Goal: Task Accomplishment & Management: Manage account settings

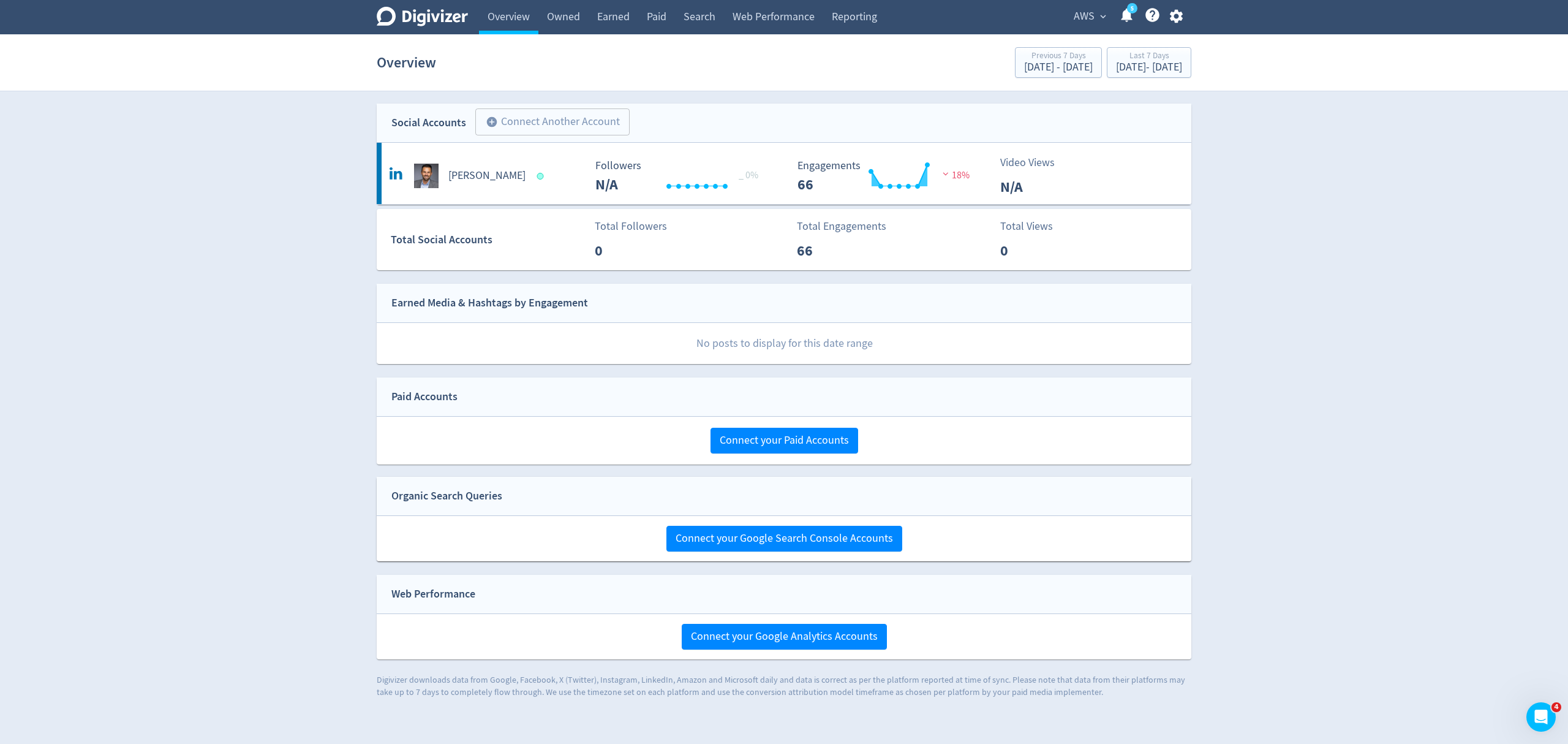
click at [1080, 18] on span "AWS" at bounding box center [1084, 17] width 21 height 20
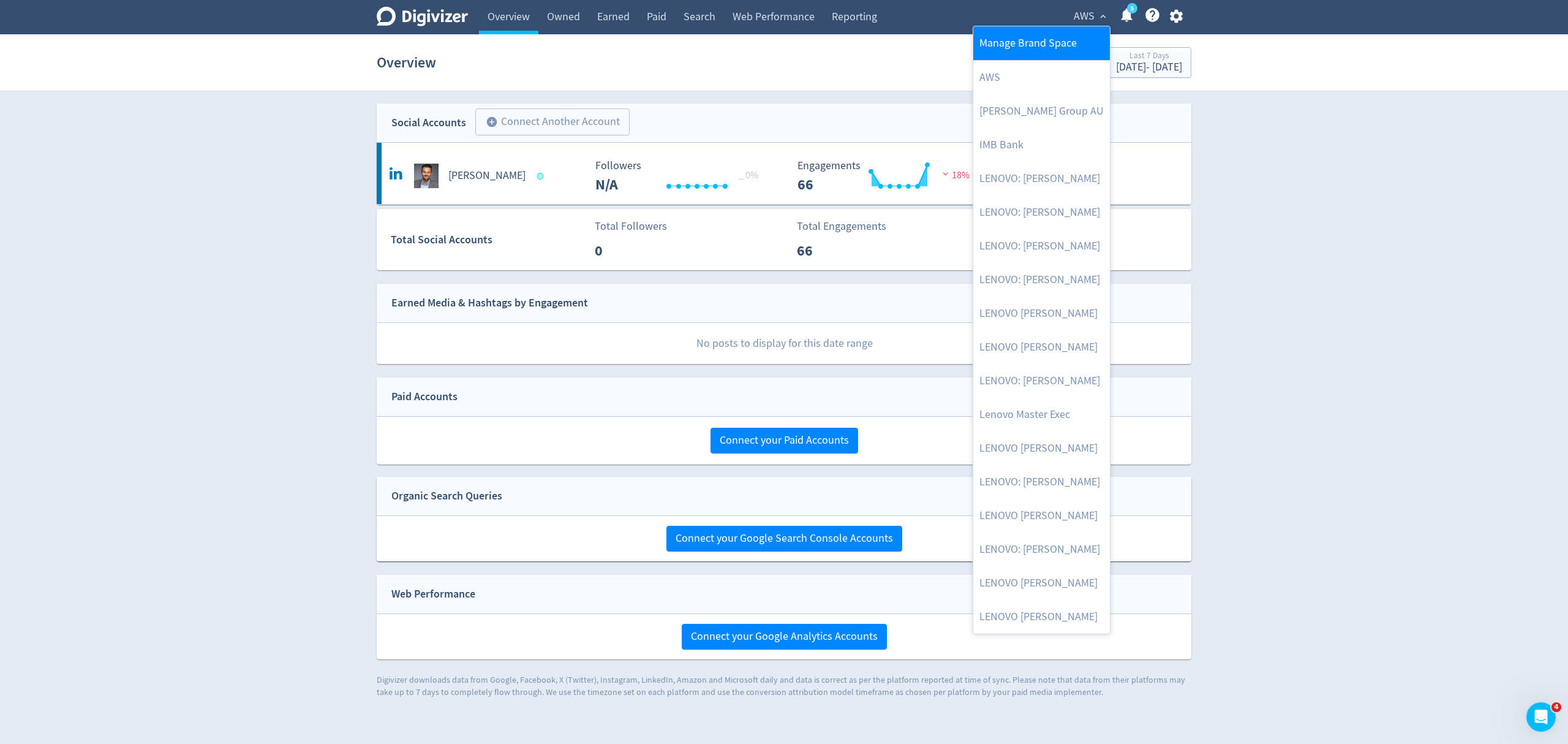
click at [1006, 43] on link "Manage Brand Space" at bounding box center [1041, 43] width 137 height 34
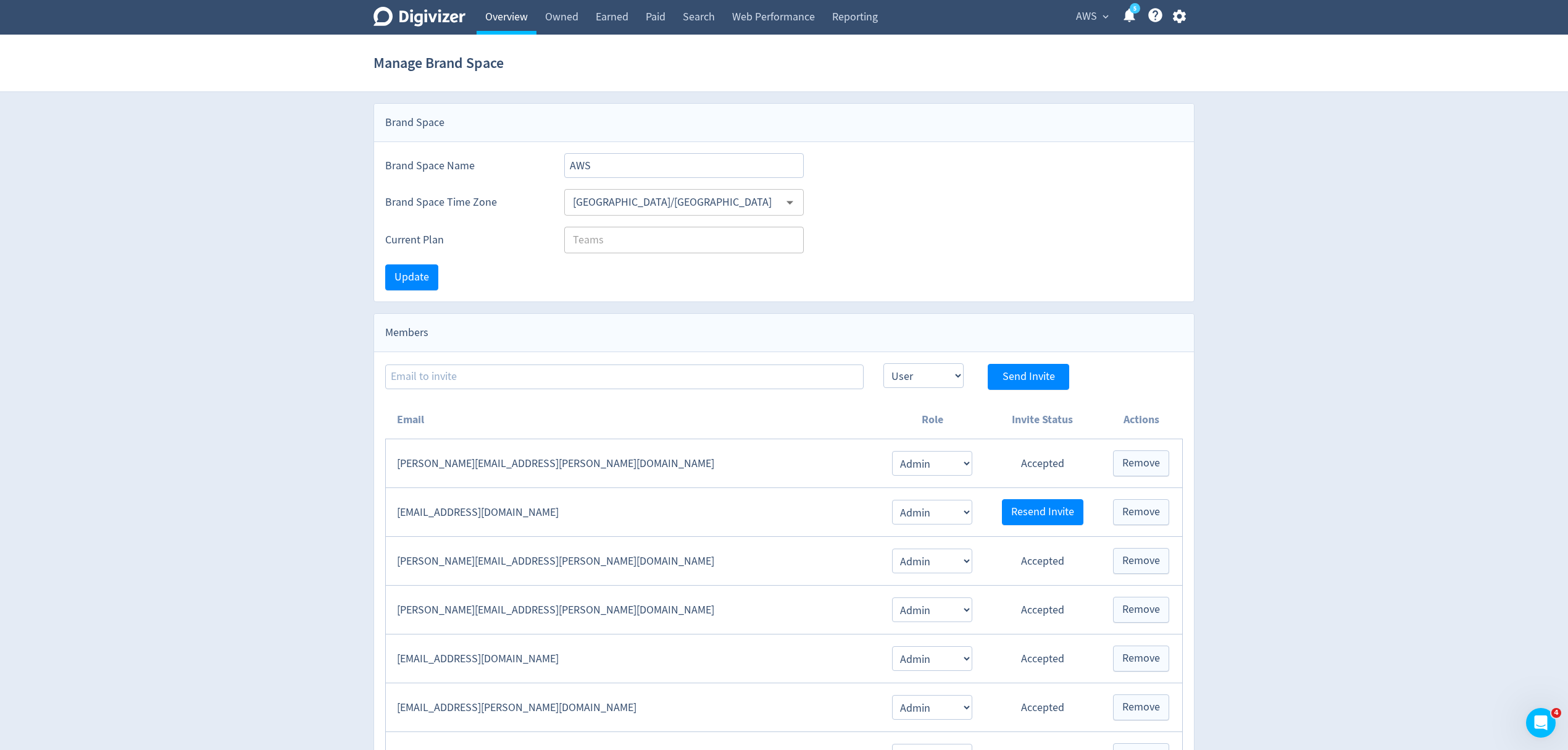
click at [491, 23] on link "Overview" at bounding box center [507, 17] width 60 height 34
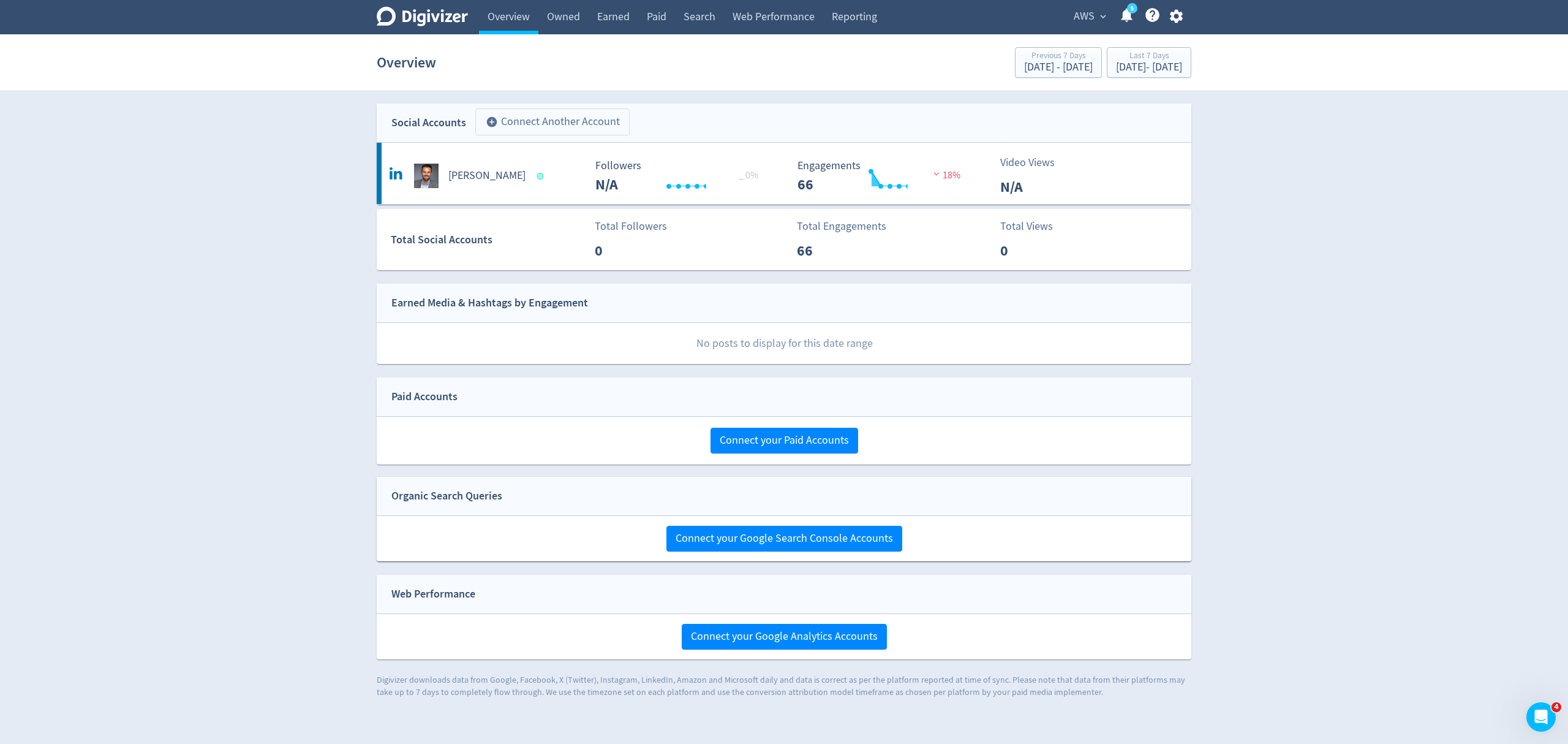
click at [541, 116] on button "add_circle Connect Another Account" at bounding box center [552, 122] width 154 height 27
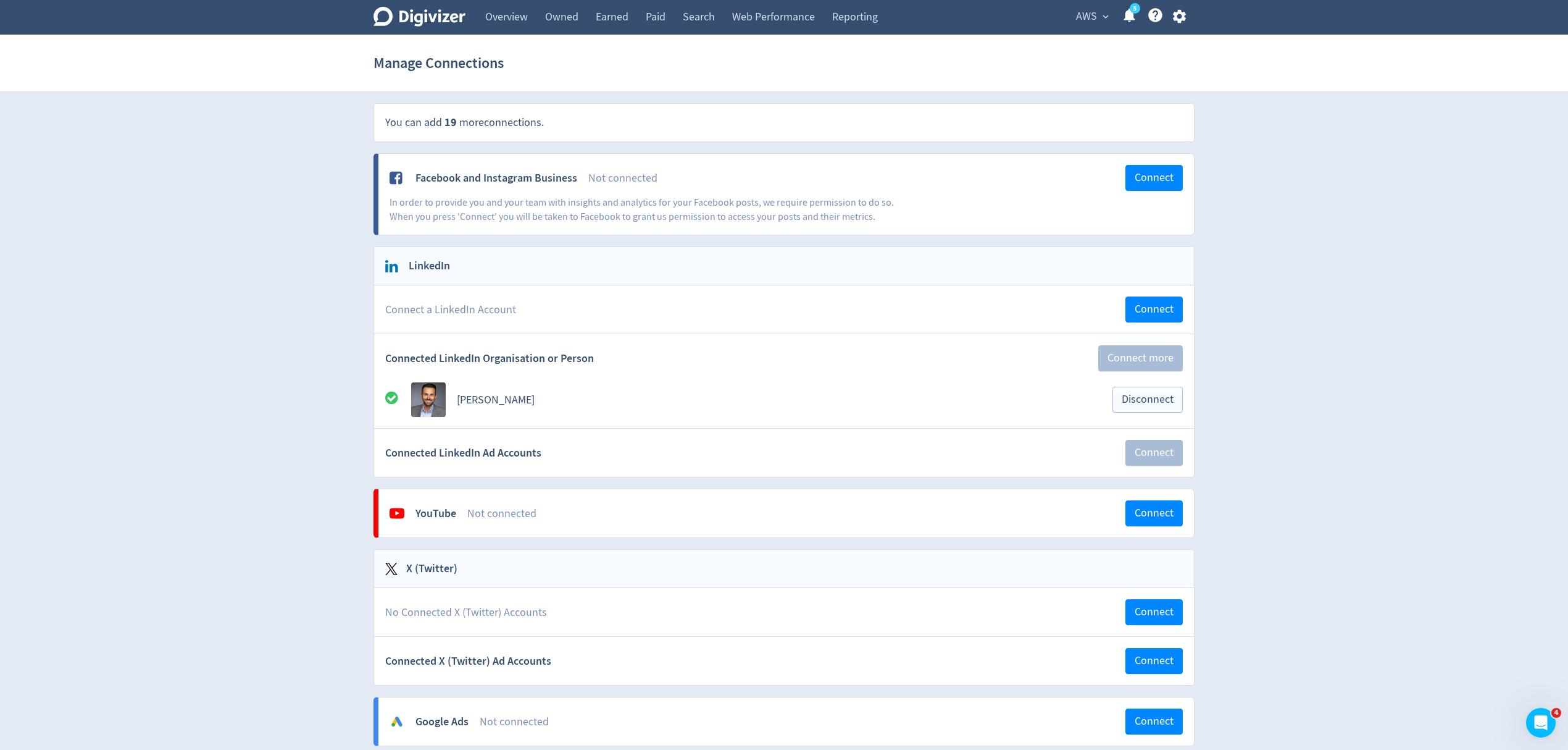
click at [1109, 10] on button "AWS expand_more" at bounding box center [1092, 17] width 40 height 20
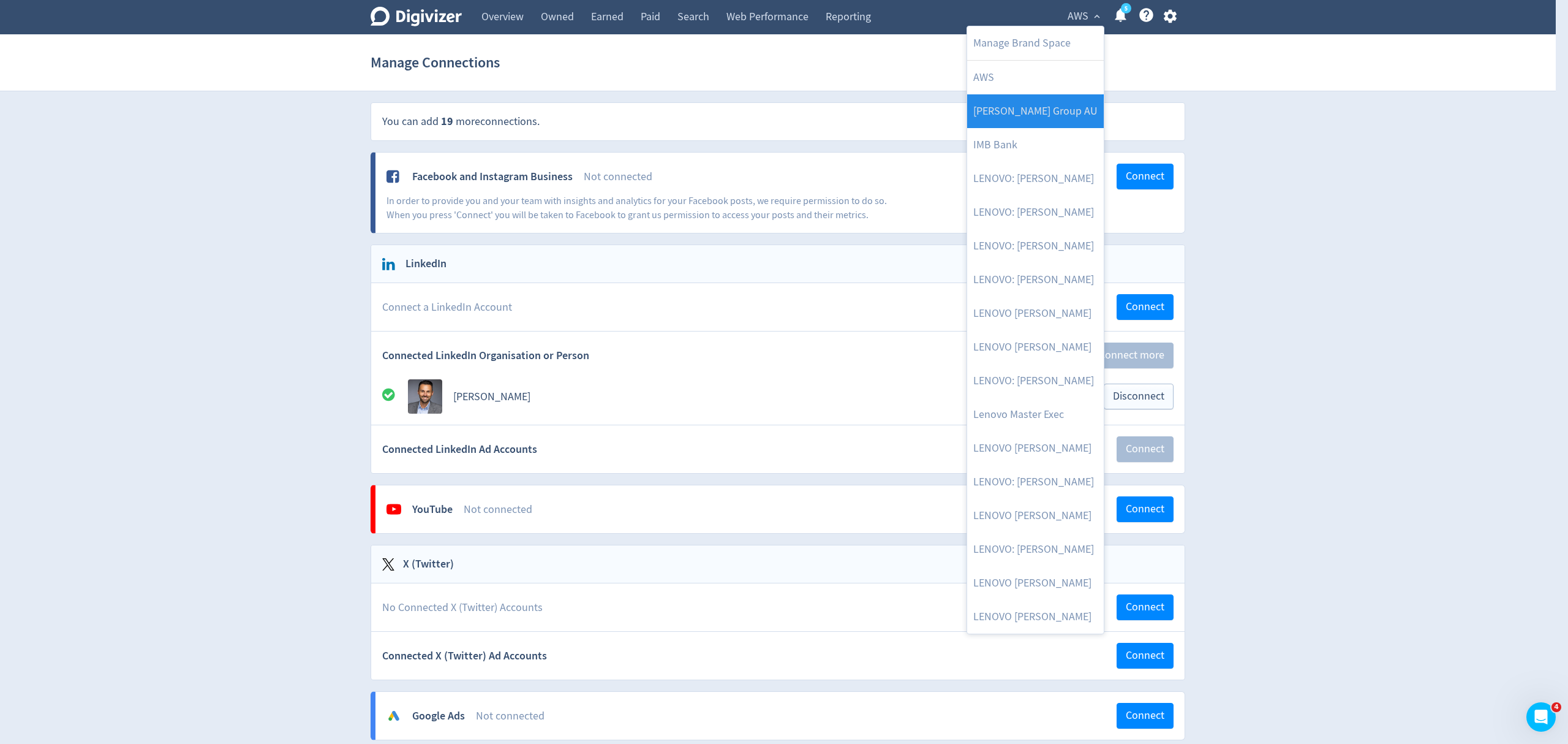
click at [998, 118] on link "[PERSON_NAME] Group AU" at bounding box center [1035, 111] width 137 height 34
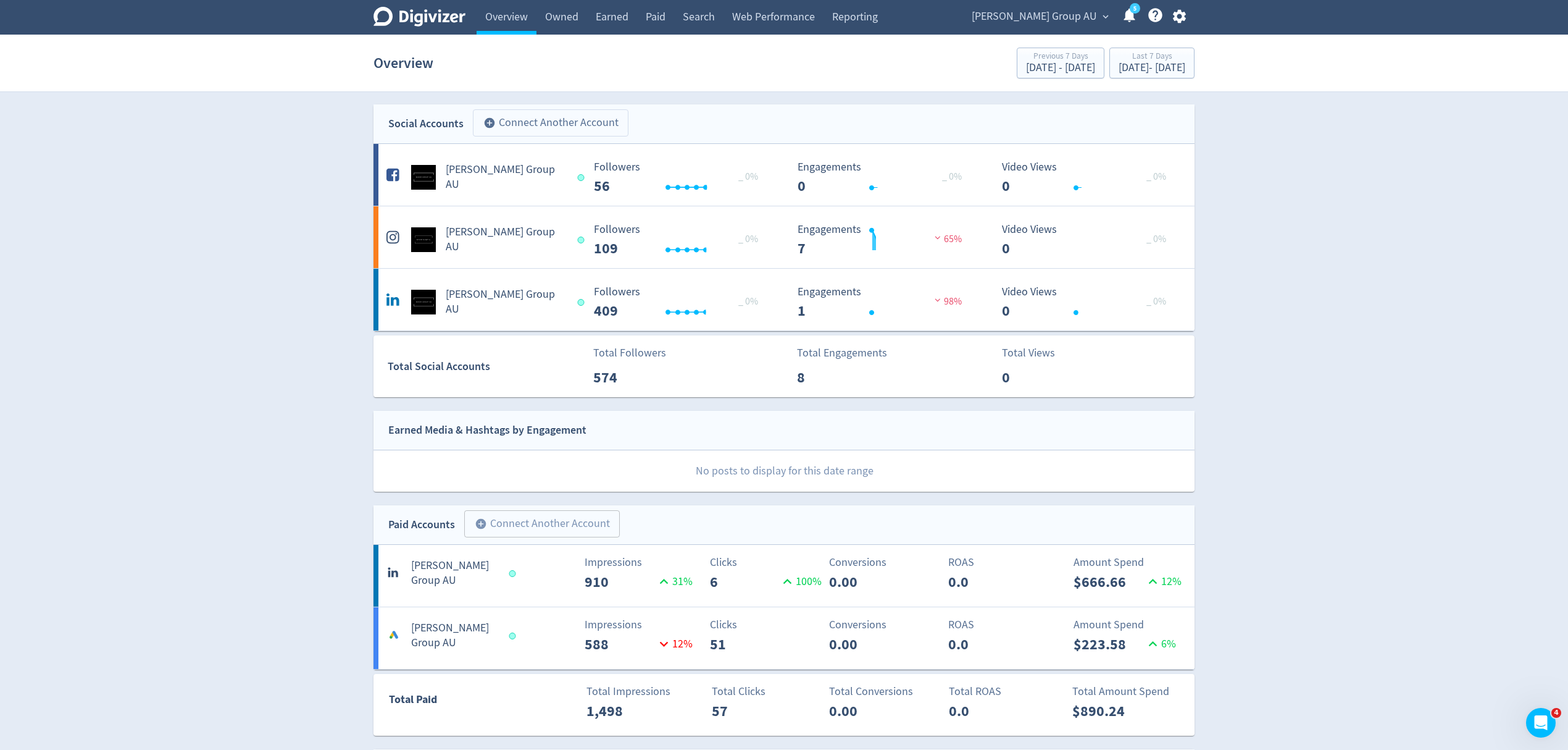
click at [517, 124] on button "add_circle Connect Another Account" at bounding box center [551, 123] width 155 height 28
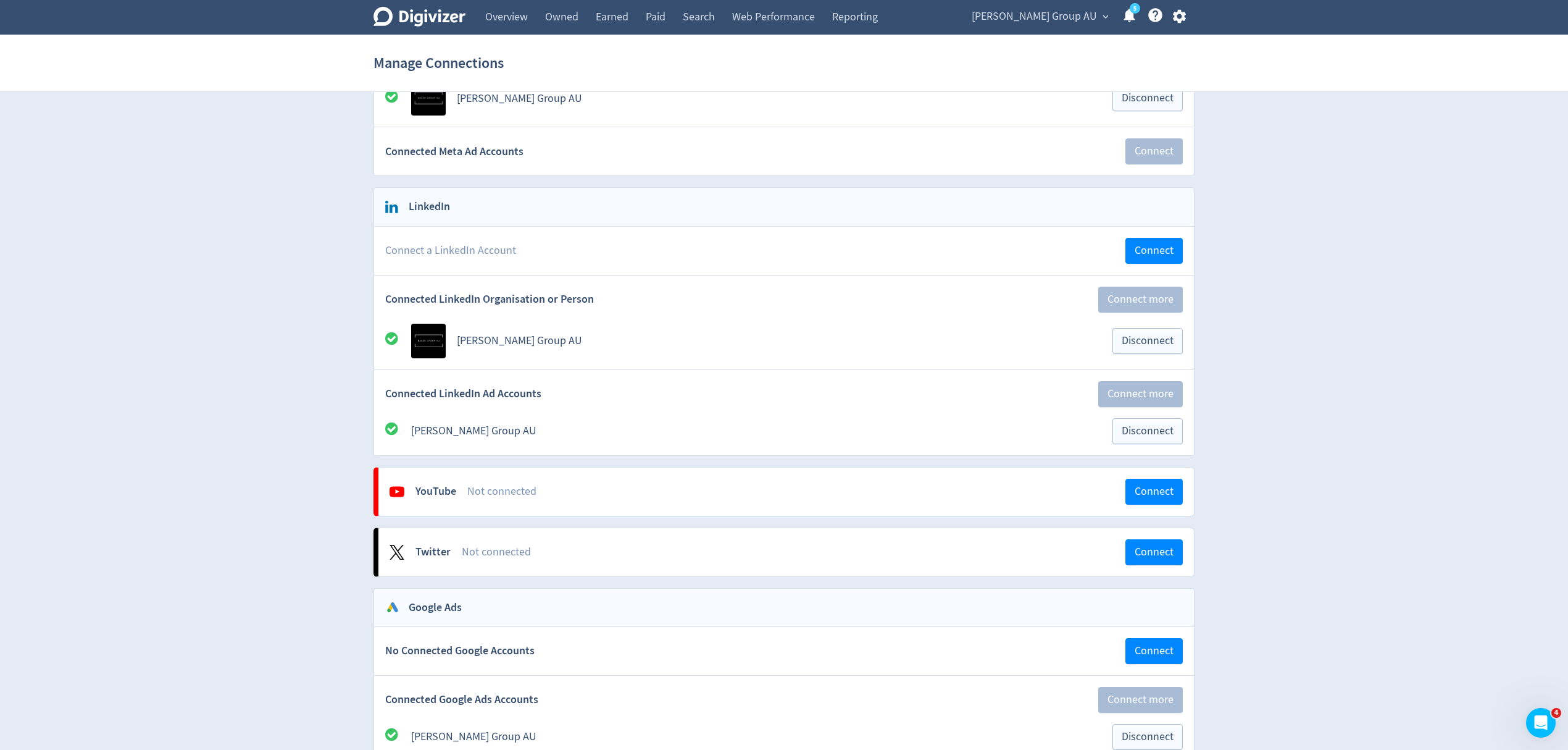
scroll to position [157, 0]
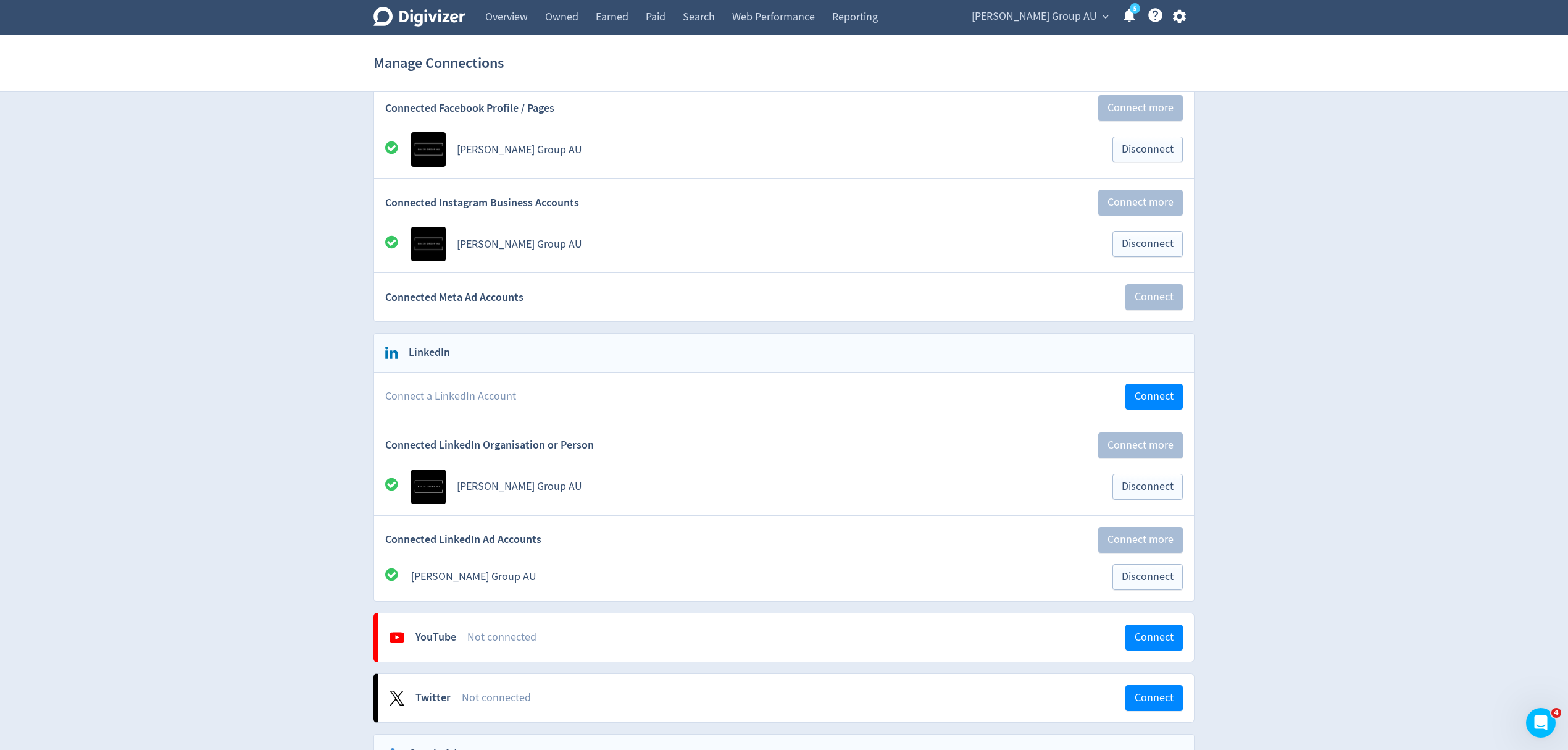
click at [1069, 18] on span "[PERSON_NAME] Group AU" at bounding box center [1035, 17] width 125 height 20
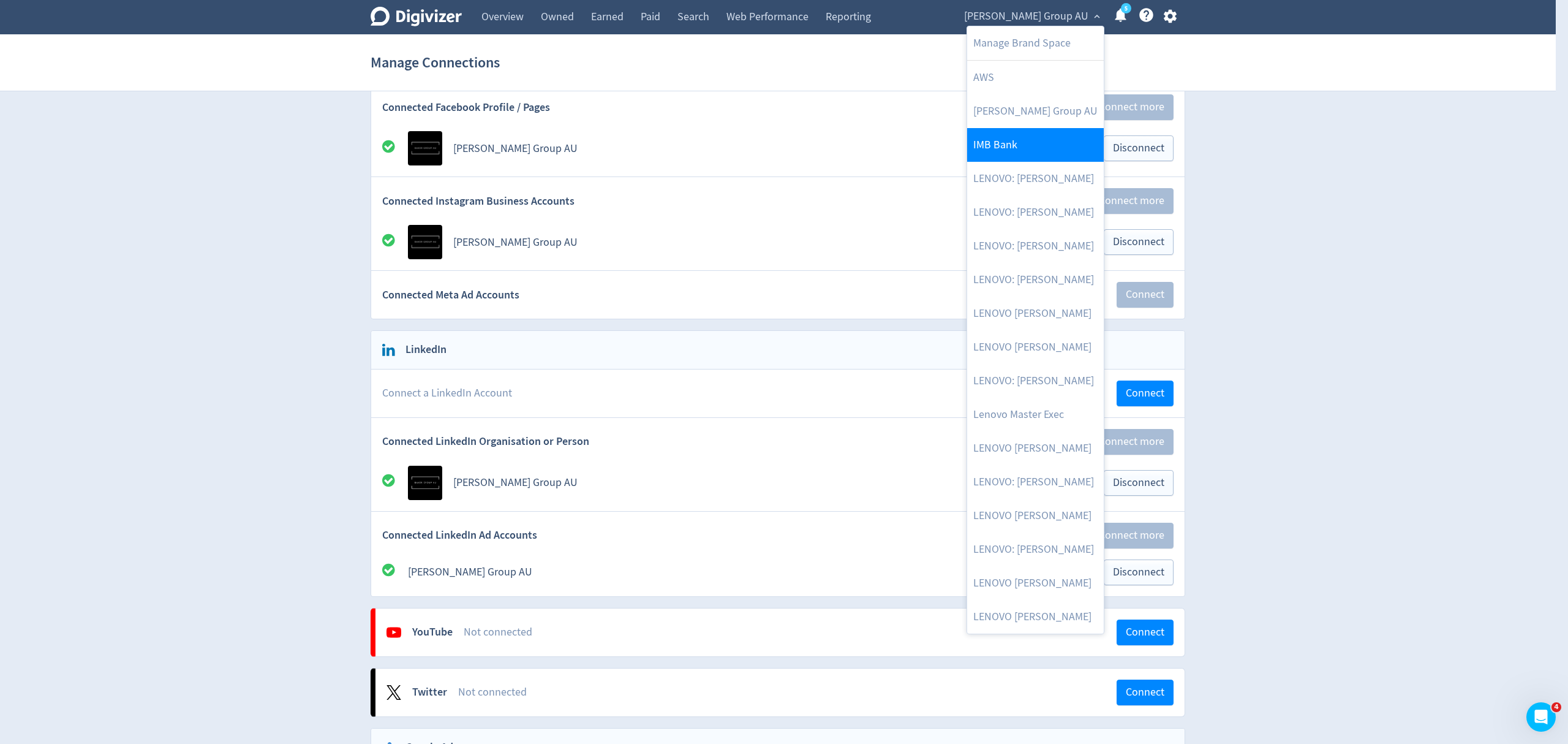
click at [1000, 144] on link "IMB Bank" at bounding box center [1035, 144] width 137 height 34
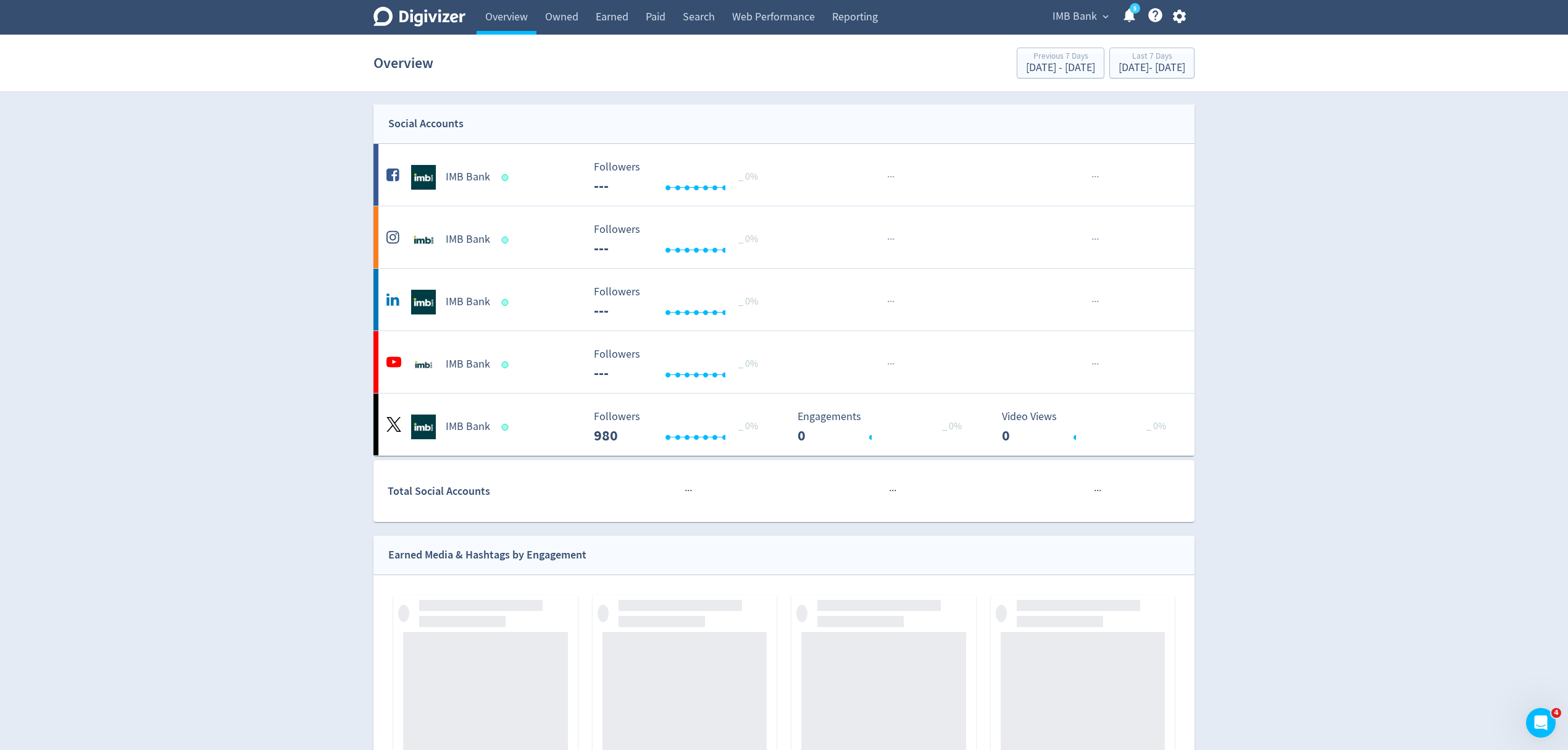
click at [1077, 18] on span "IMB Bank" at bounding box center [1075, 17] width 44 height 20
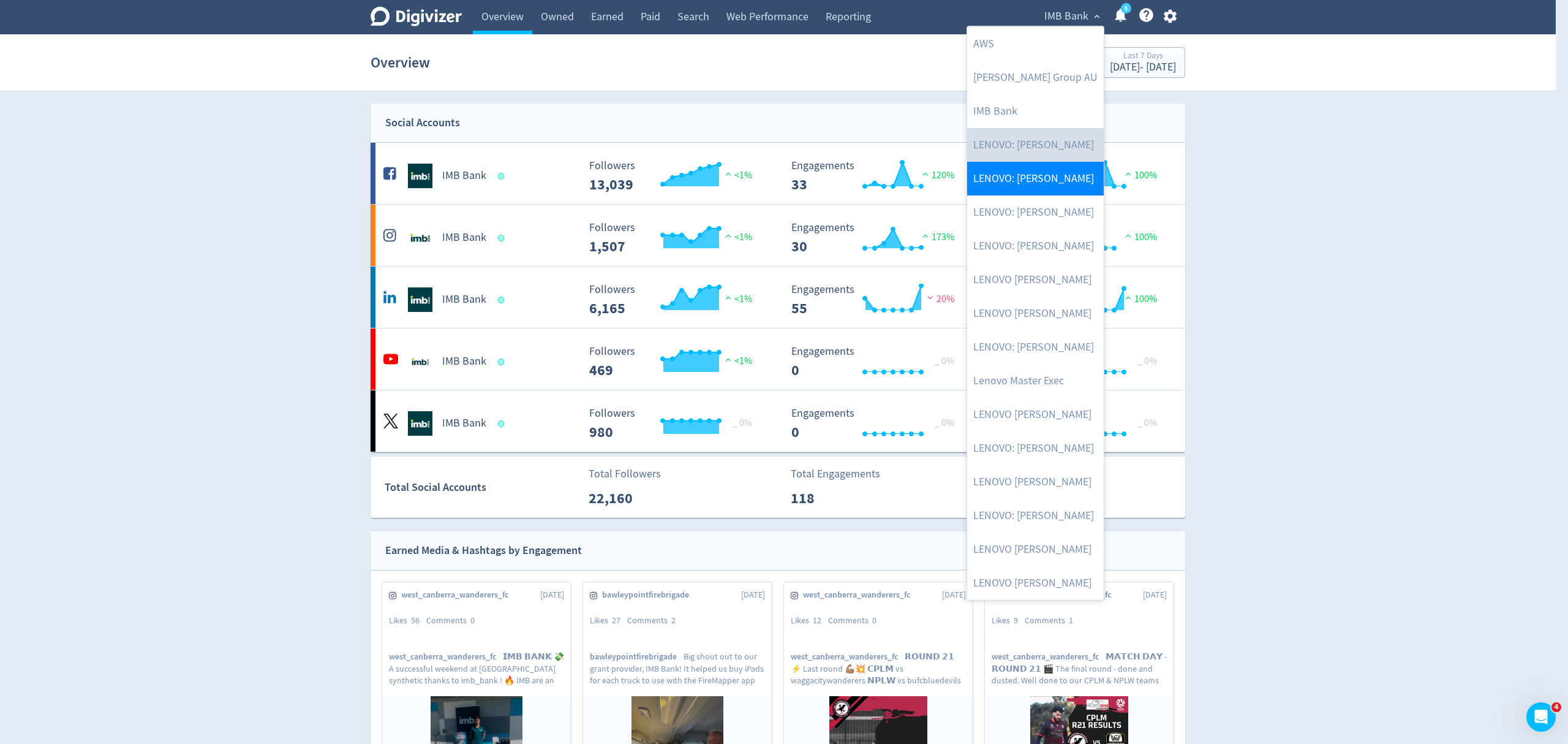
drag, startPoint x: 1044, startPoint y: 154, endPoint x: 1045, endPoint y: 180, distance: 26.0
click at [1044, 153] on link "LENOVO: [PERSON_NAME]" at bounding box center [1035, 144] width 137 height 34
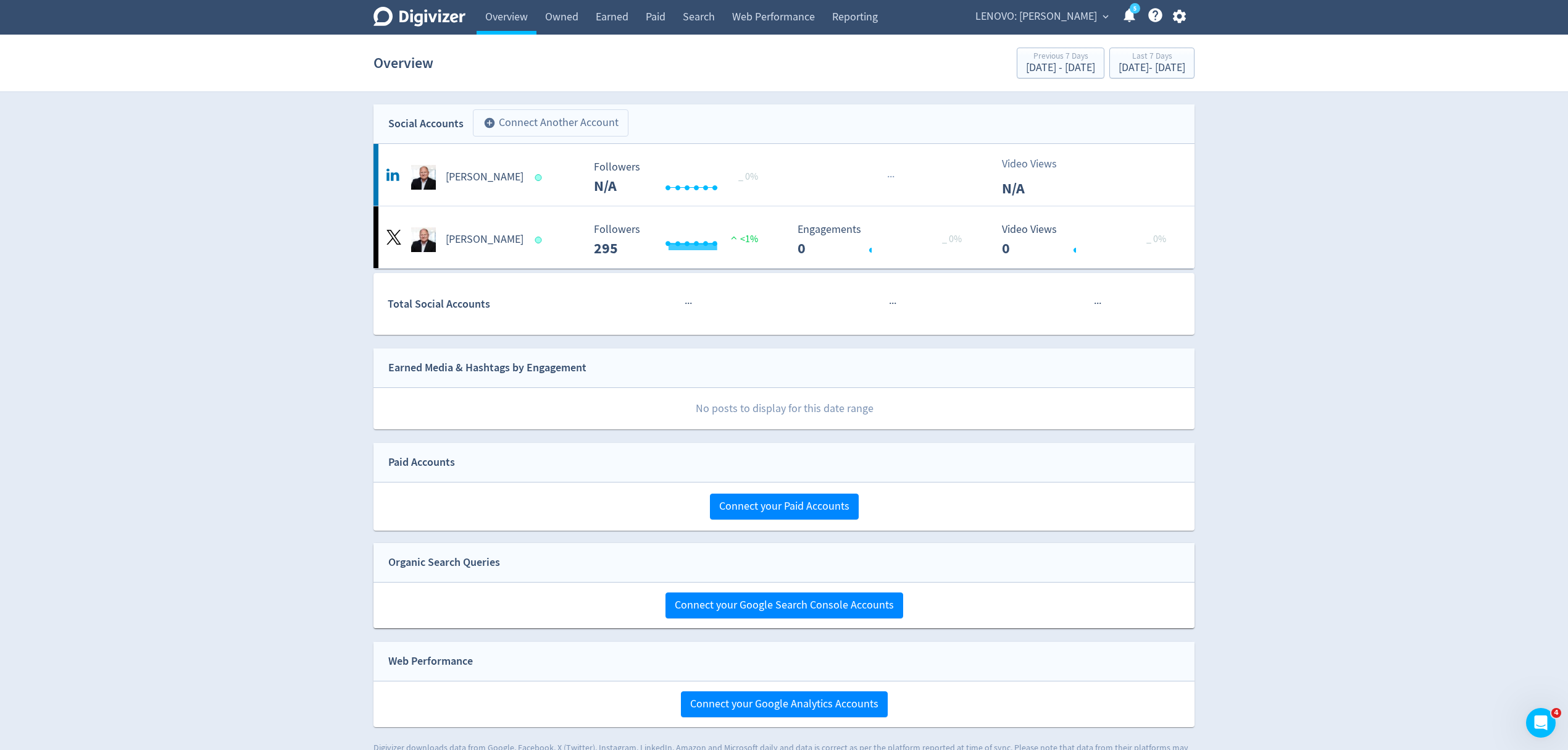
click at [571, 125] on button "add_circle Connect Another Account" at bounding box center [551, 123] width 155 height 28
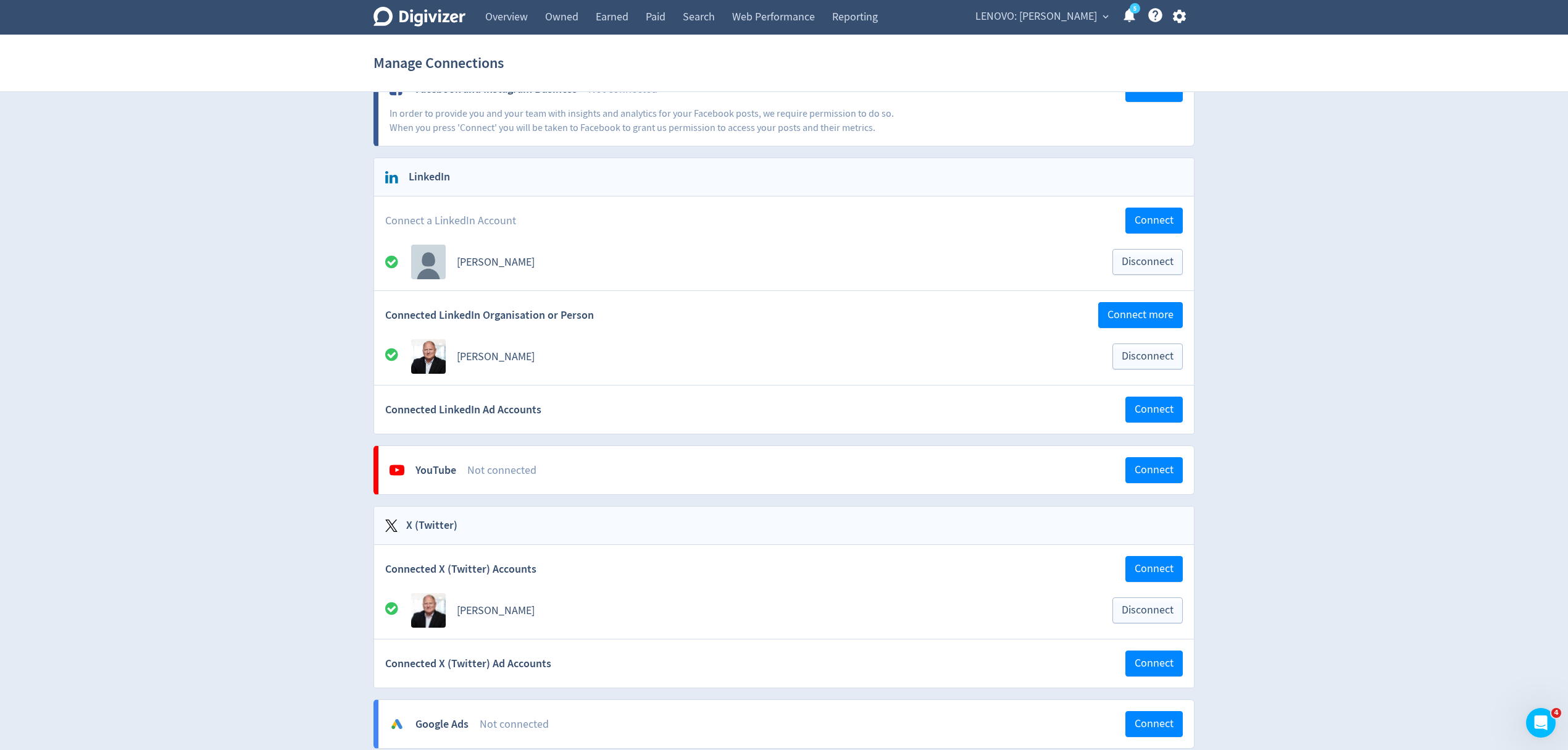
scroll to position [82, 0]
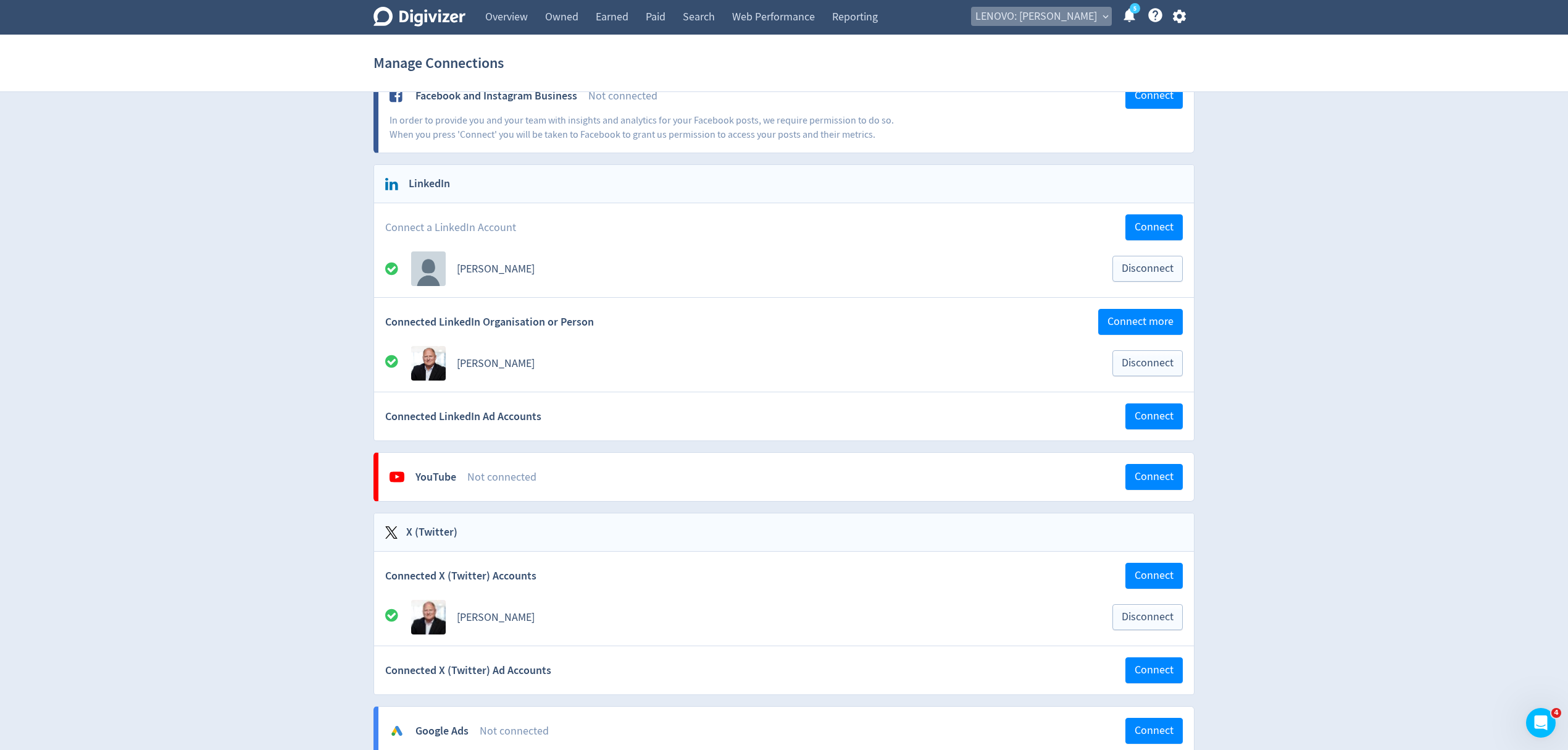
click at [1093, 18] on span "LENOVO: [PERSON_NAME]" at bounding box center [1036, 17] width 122 height 20
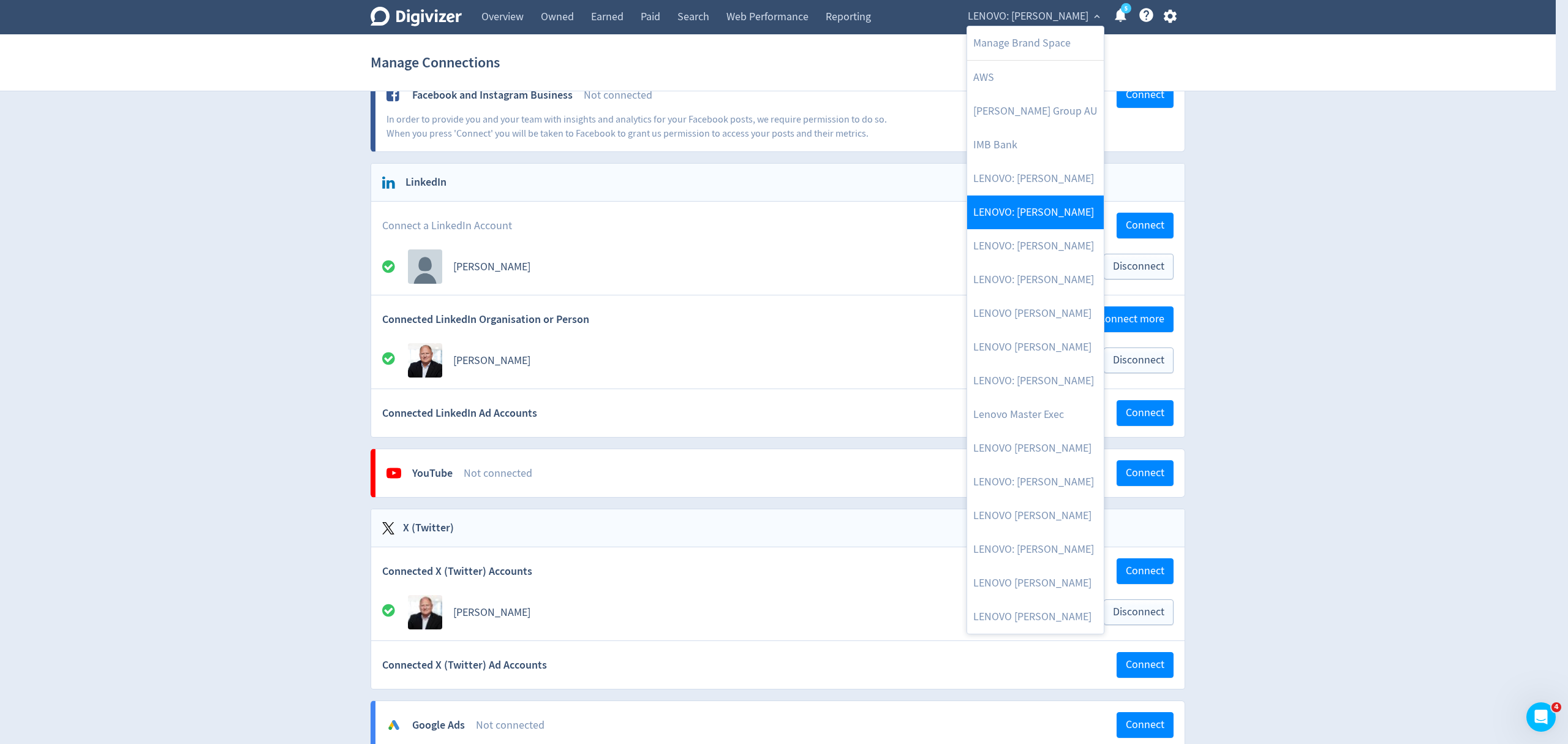
click at [1051, 211] on link "LENOVO: [PERSON_NAME]" at bounding box center [1035, 212] width 137 height 34
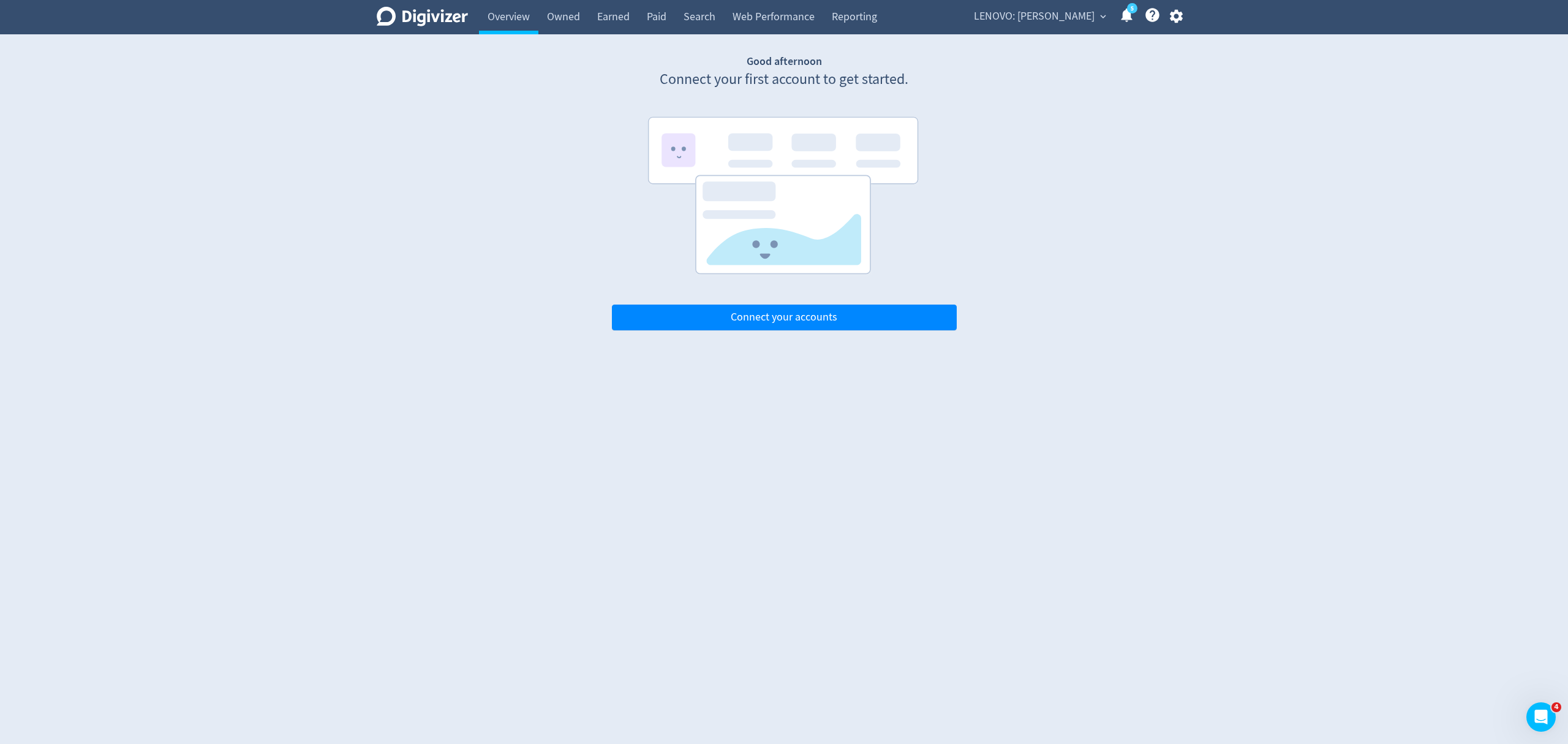
click at [1065, 7] on span "LENOVO: [PERSON_NAME]" at bounding box center [1035, 17] width 121 height 20
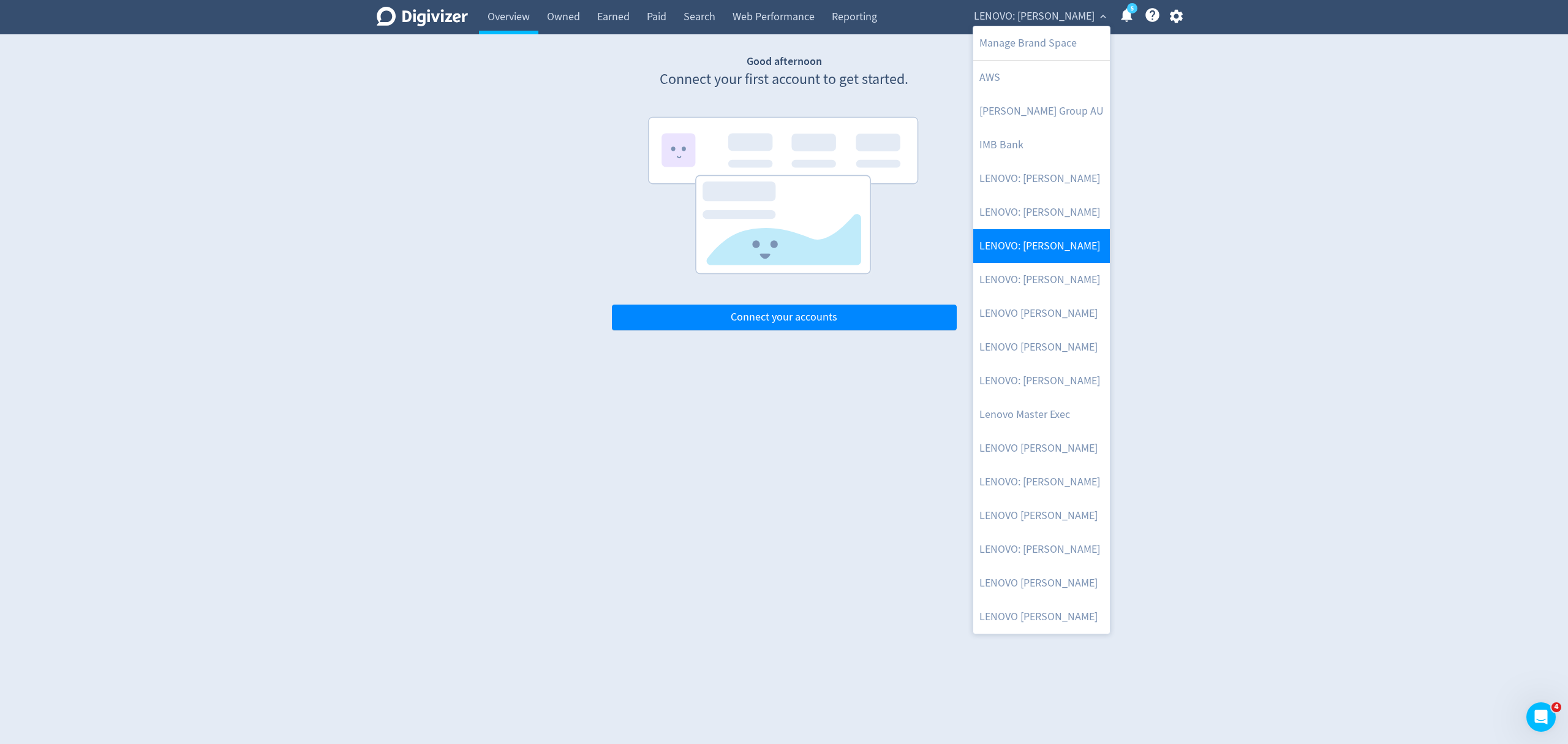
click at [1061, 252] on link "LENOVO: [PERSON_NAME]" at bounding box center [1041, 246] width 137 height 34
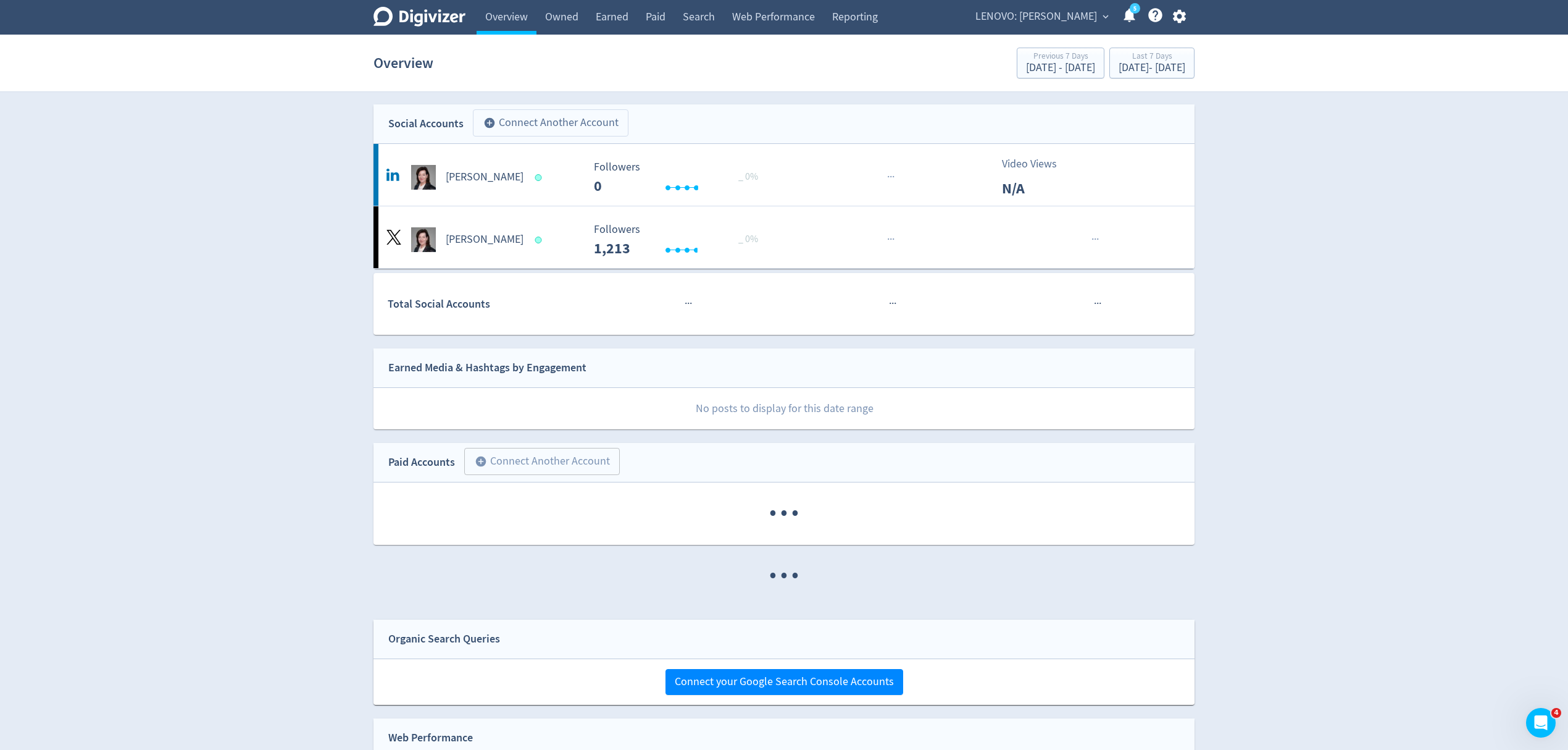
click at [548, 120] on button "add_circle Connect Another Account" at bounding box center [551, 123] width 155 height 28
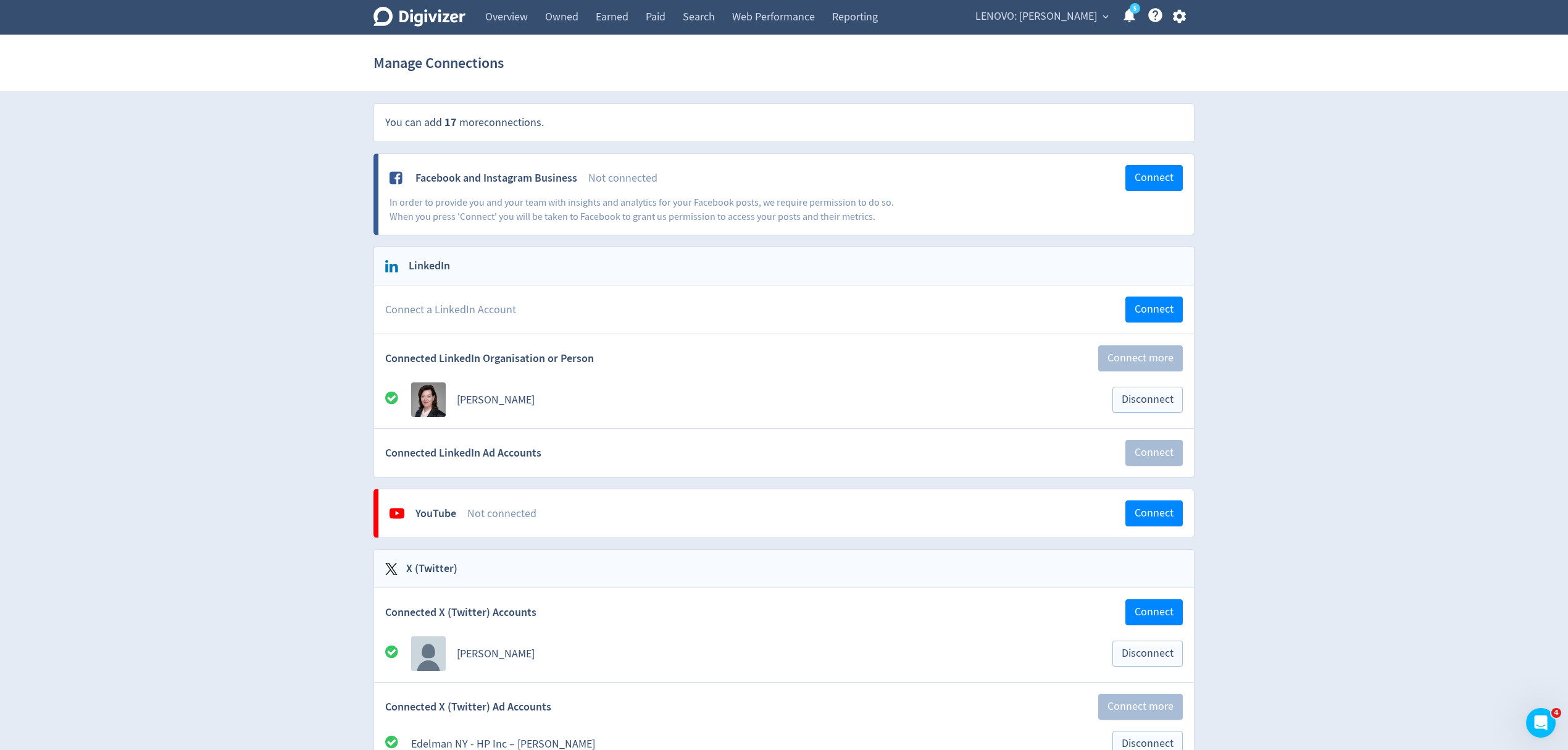
click at [1040, 25] on span "LENOVO: [PERSON_NAME]" at bounding box center [1036, 17] width 122 height 20
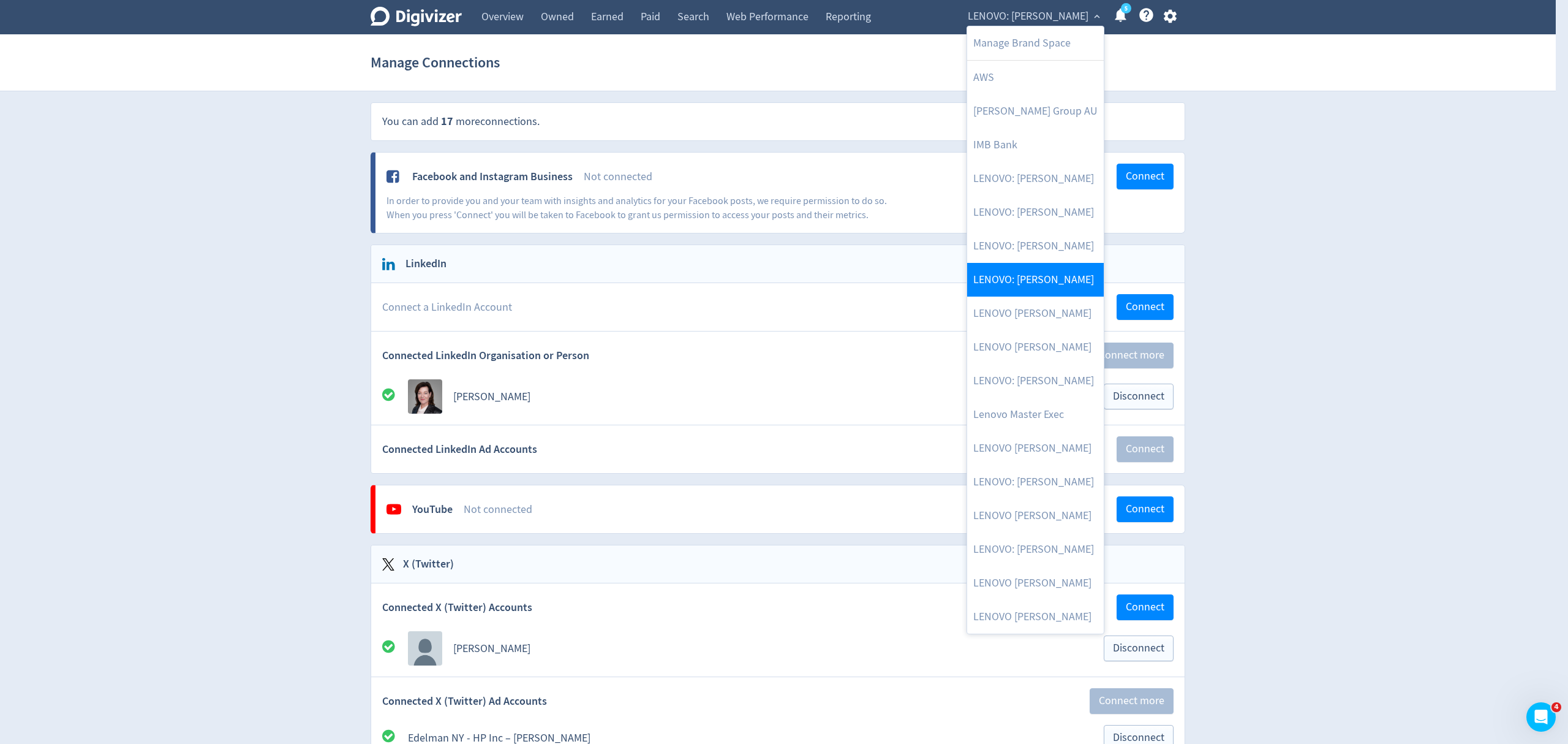
click at [1050, 285] on link "LENOVO: [PERSON_NAME]" at bounding box center [1035, 280] width 137 height 34
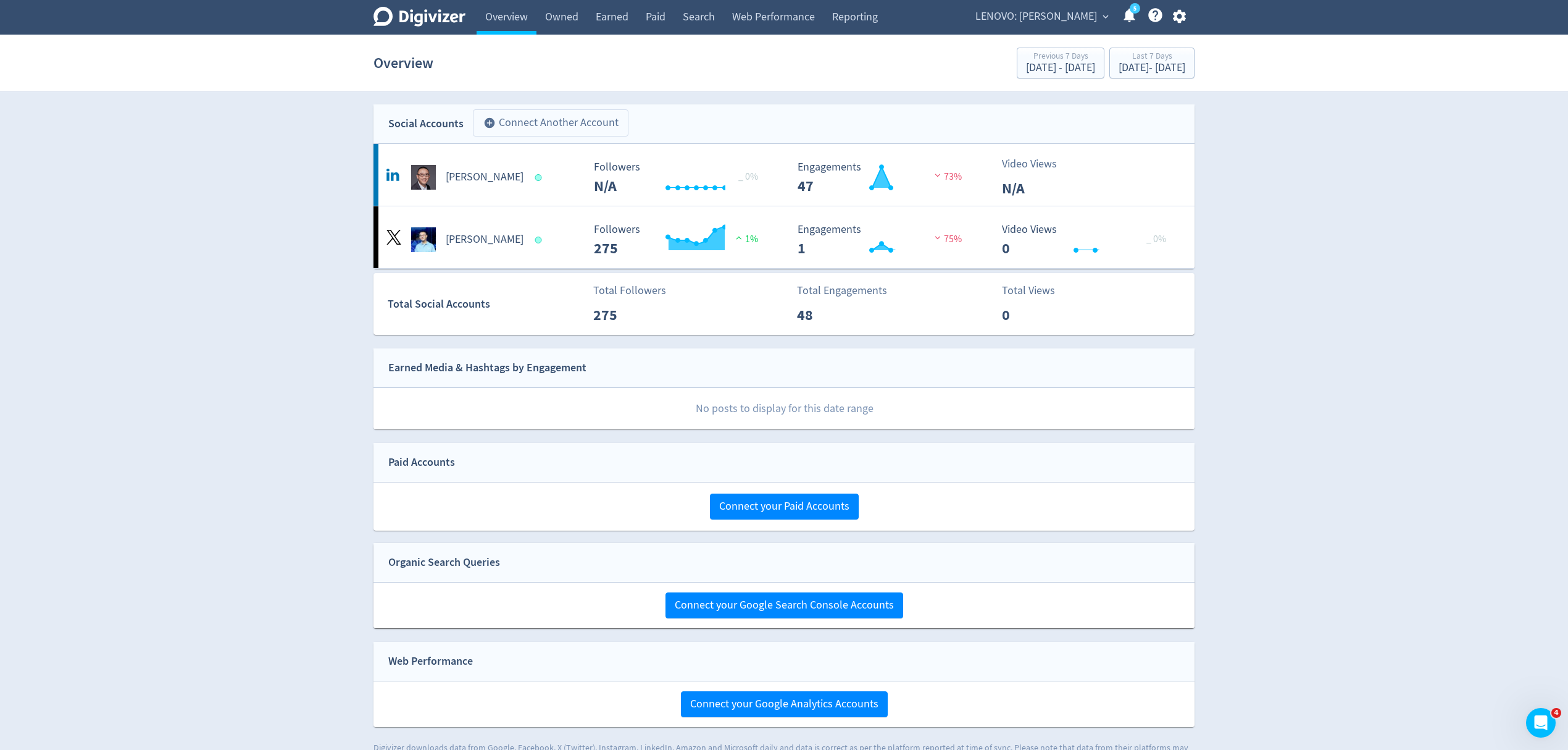
click at [547, 125] on button "add_circle Connect Another Account" at bounding box center [551, 123] width 155 height 28
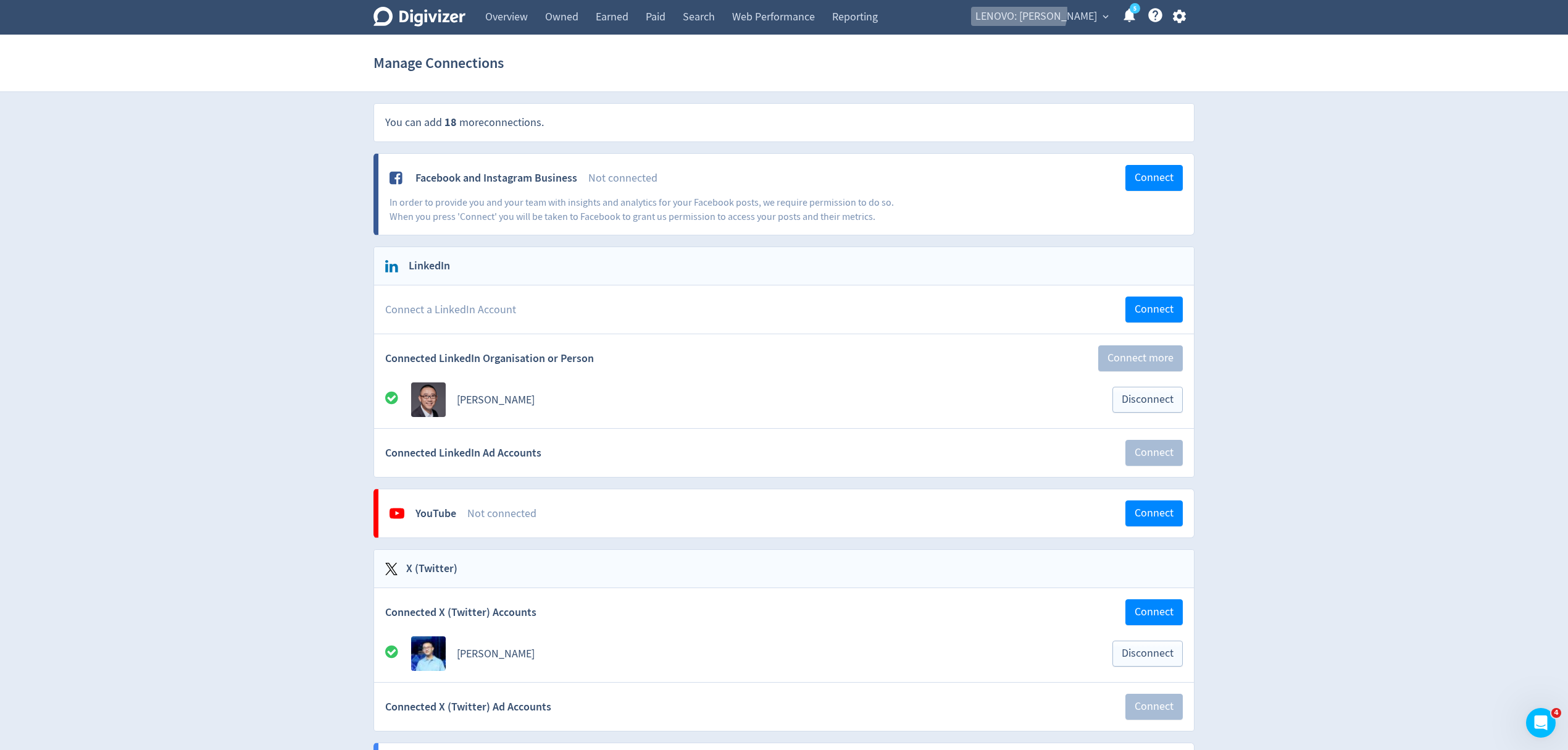
click at [1060, 11] on span "LENOVO: [PERSON_NAME]" at bounding box center [1036, 17] width 122 height 20
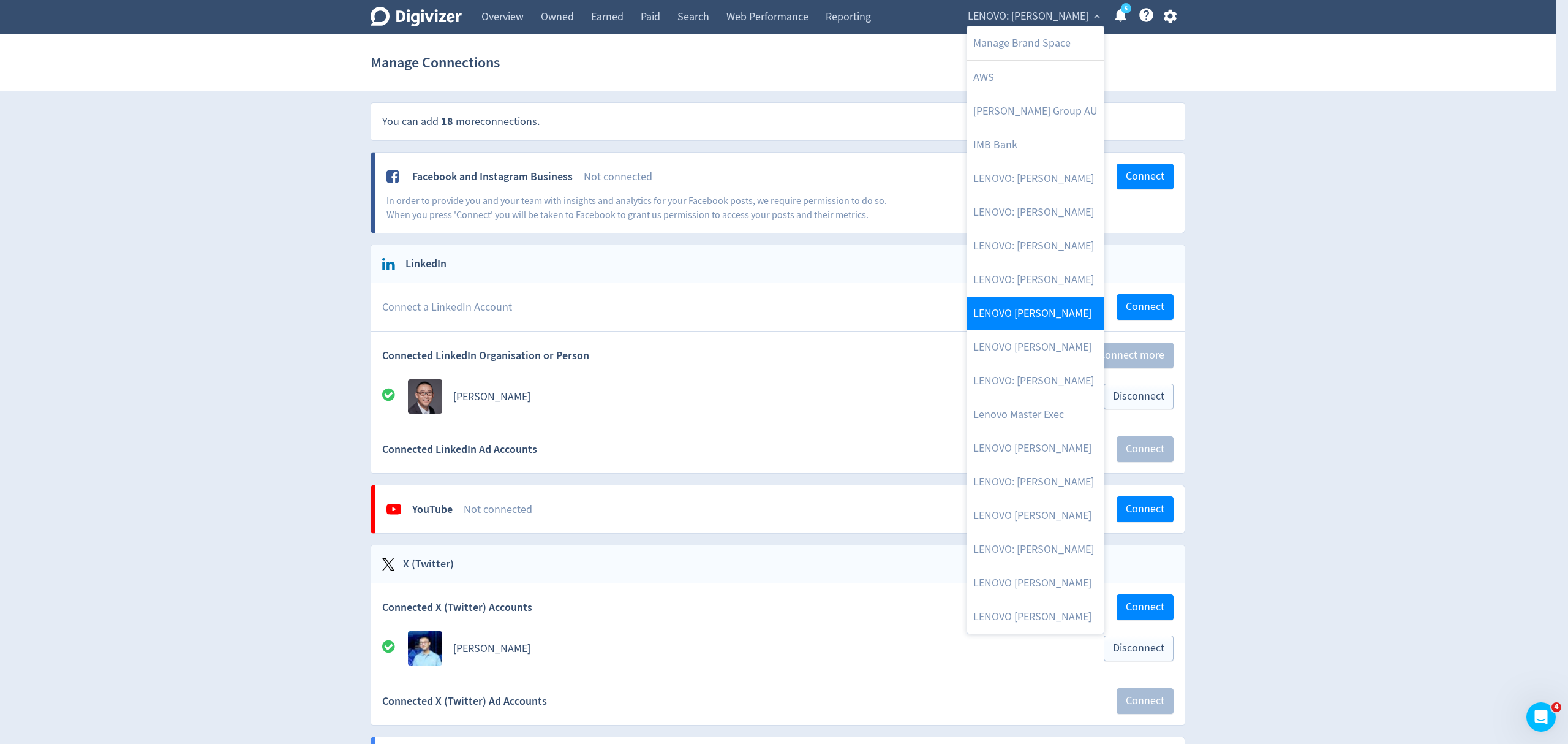
click at [1032, 314] on link "LENOVO [PERSON_NAME]" at bounding box center [1035, 314] width 137 height 34
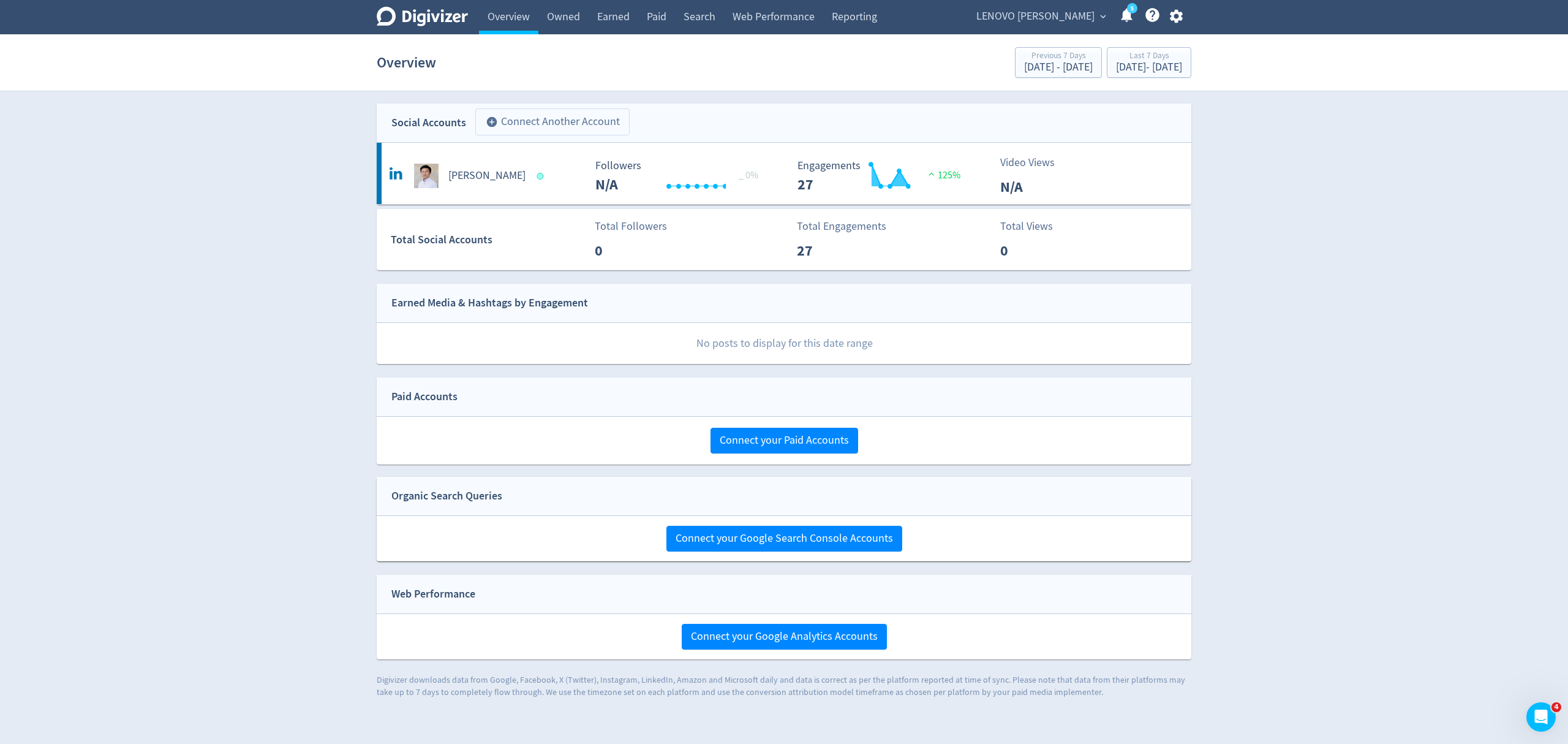
click at [557, 128] on button "add_circle Connect Another Account" at bounding box center [552, 122] width 154 height 27
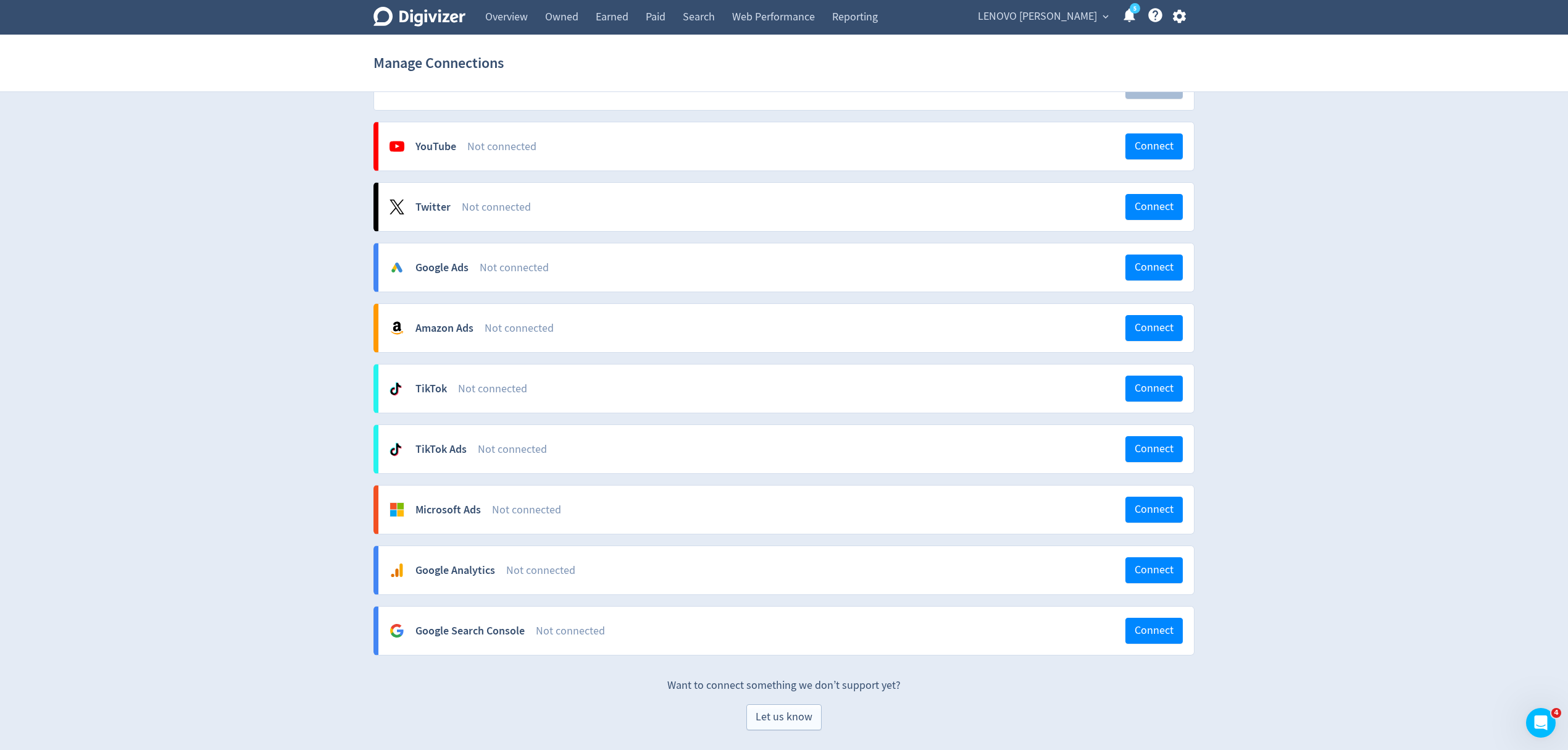
scroll to position [48, 0]
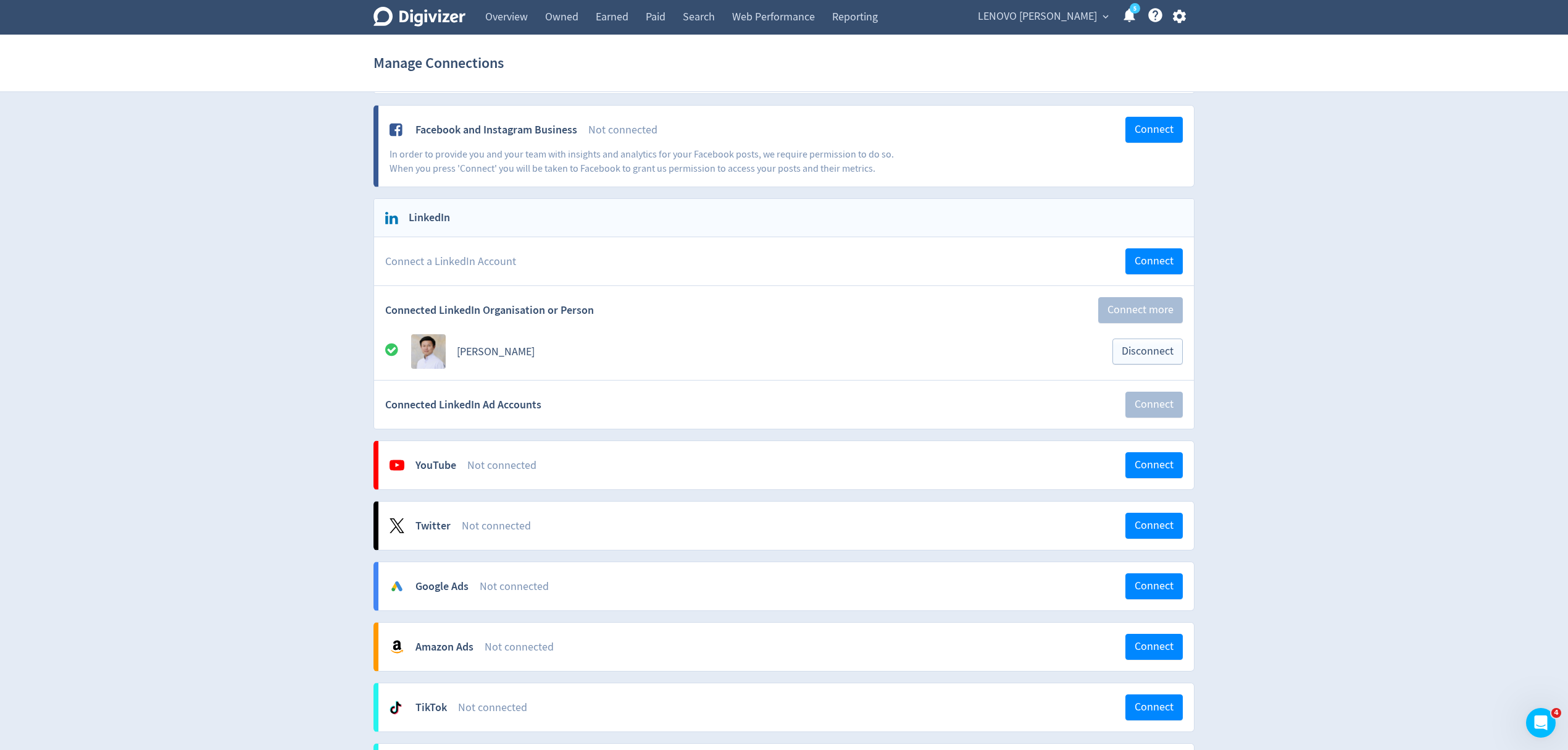
click at [1073, 8] on span "LENOVO [PERSON_NAME]" at bounding box center [1037, 17] width 120 height 20
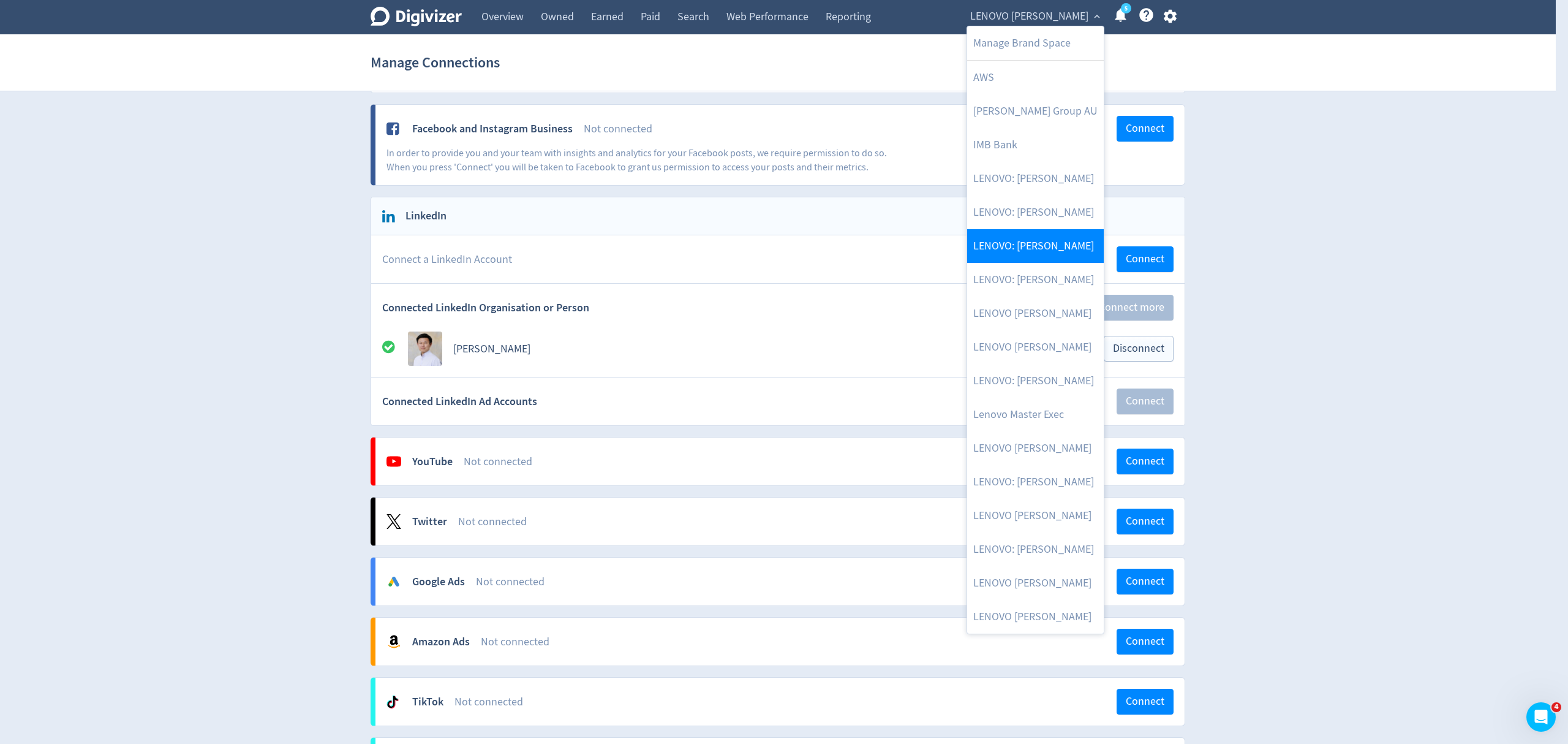
click at [1065, 245] on link "LENOVO: [PERSON_NAME]" at bounding box center [1035, 246] width 137 height 34
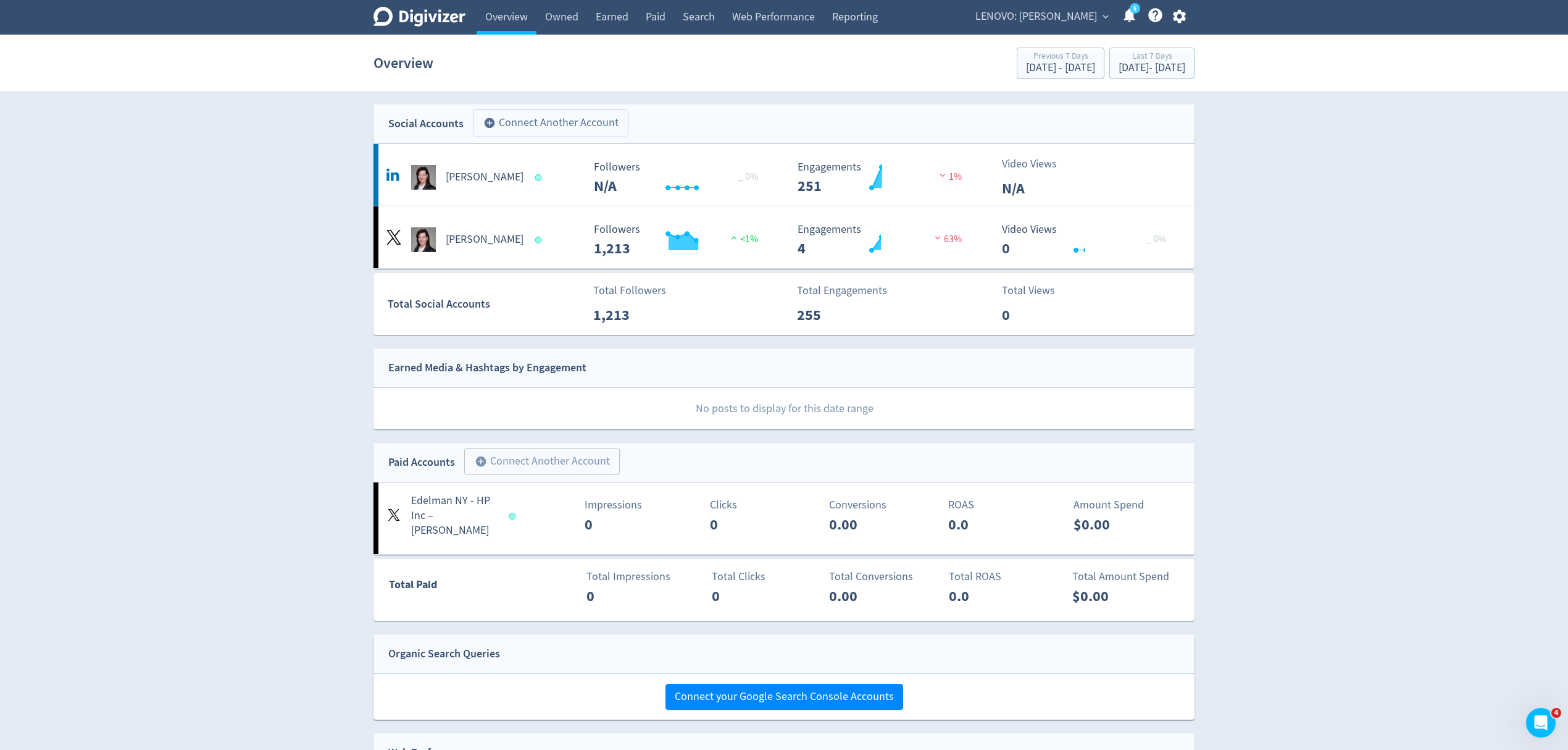
click at [556, 122] on button "add_circle Connect Another Account" at bounding box center [551, 123] width 155 height 28
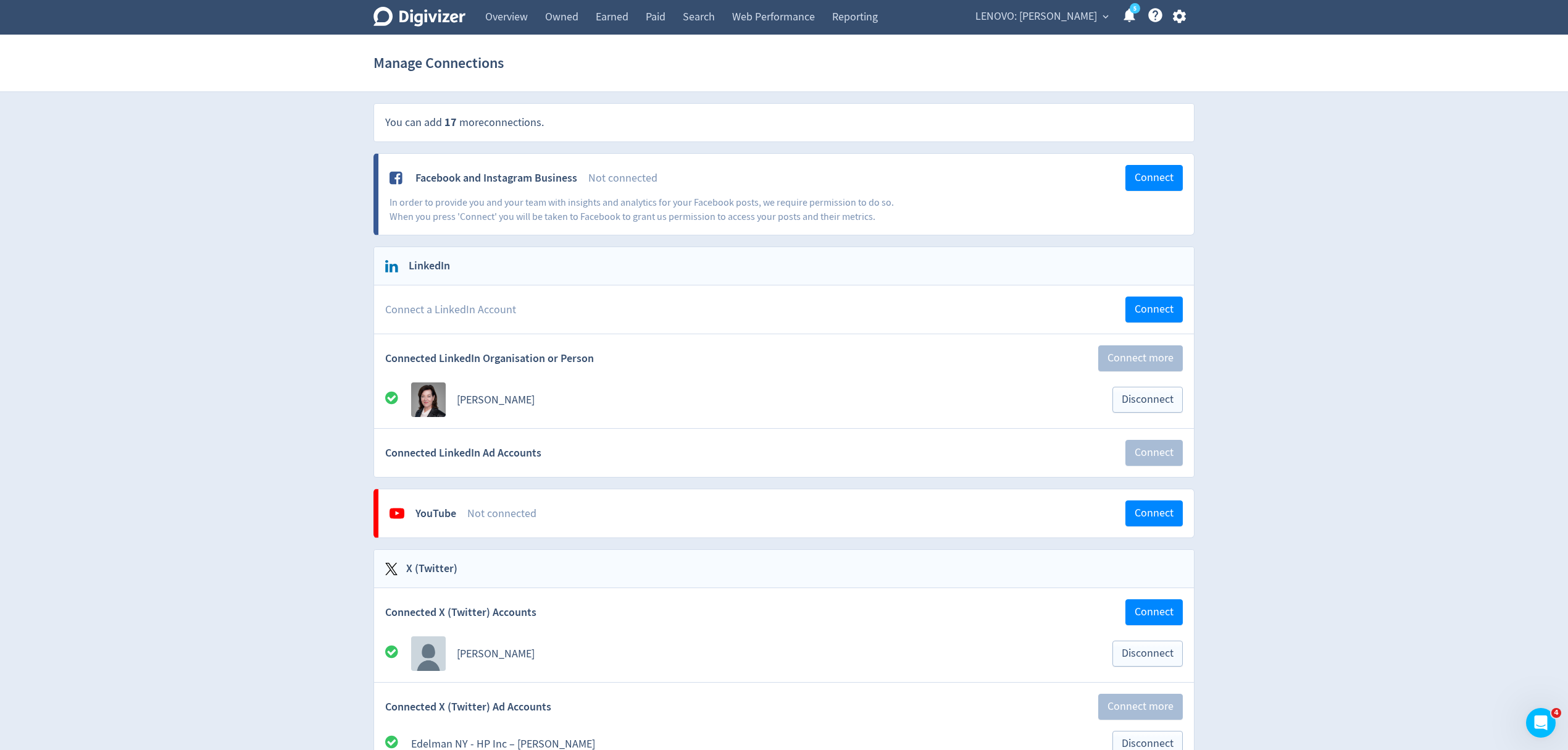
click at [1047, 23] on span "LENOVO: [PERSON_NAME]" at bounding box center [1036, 17] width 122 height 20
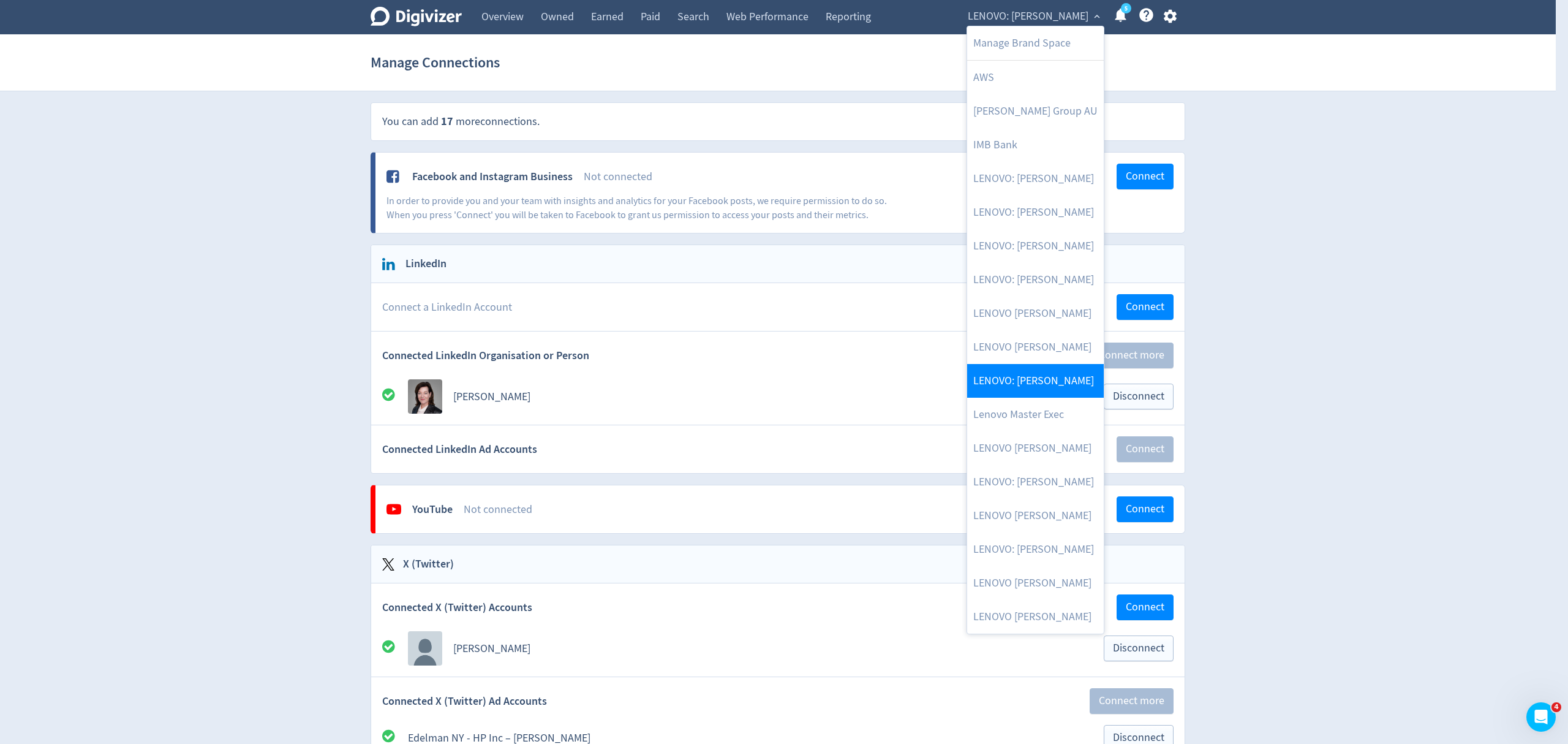
click at [1065, 385] on link "LENOVO: [PERSON_NAME]" at bounding box center [1035, 381] width 137 height 34
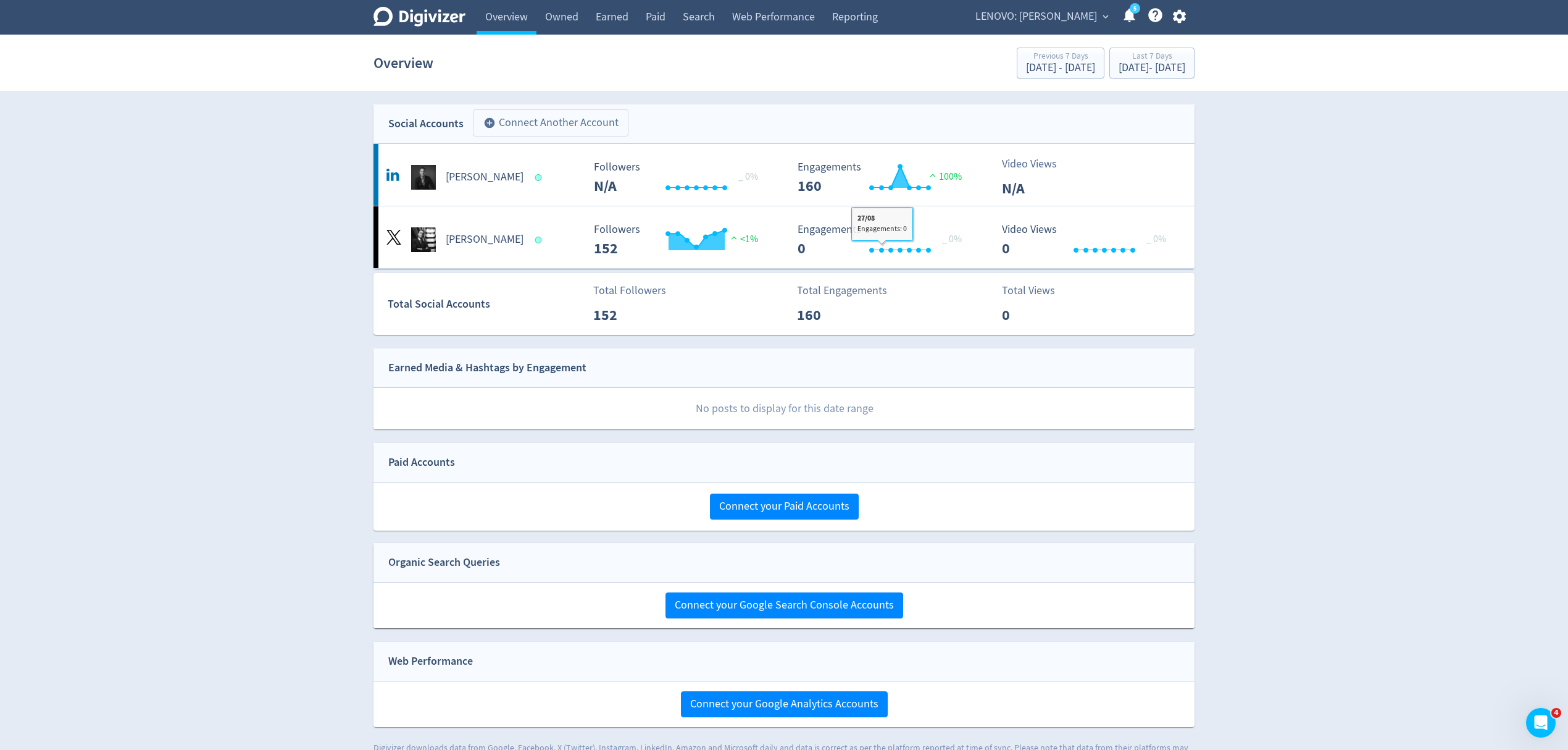
click at [569, 122] on button "add_circle Connect Another Account" at bounding box center [551, 123] width 155 height 28
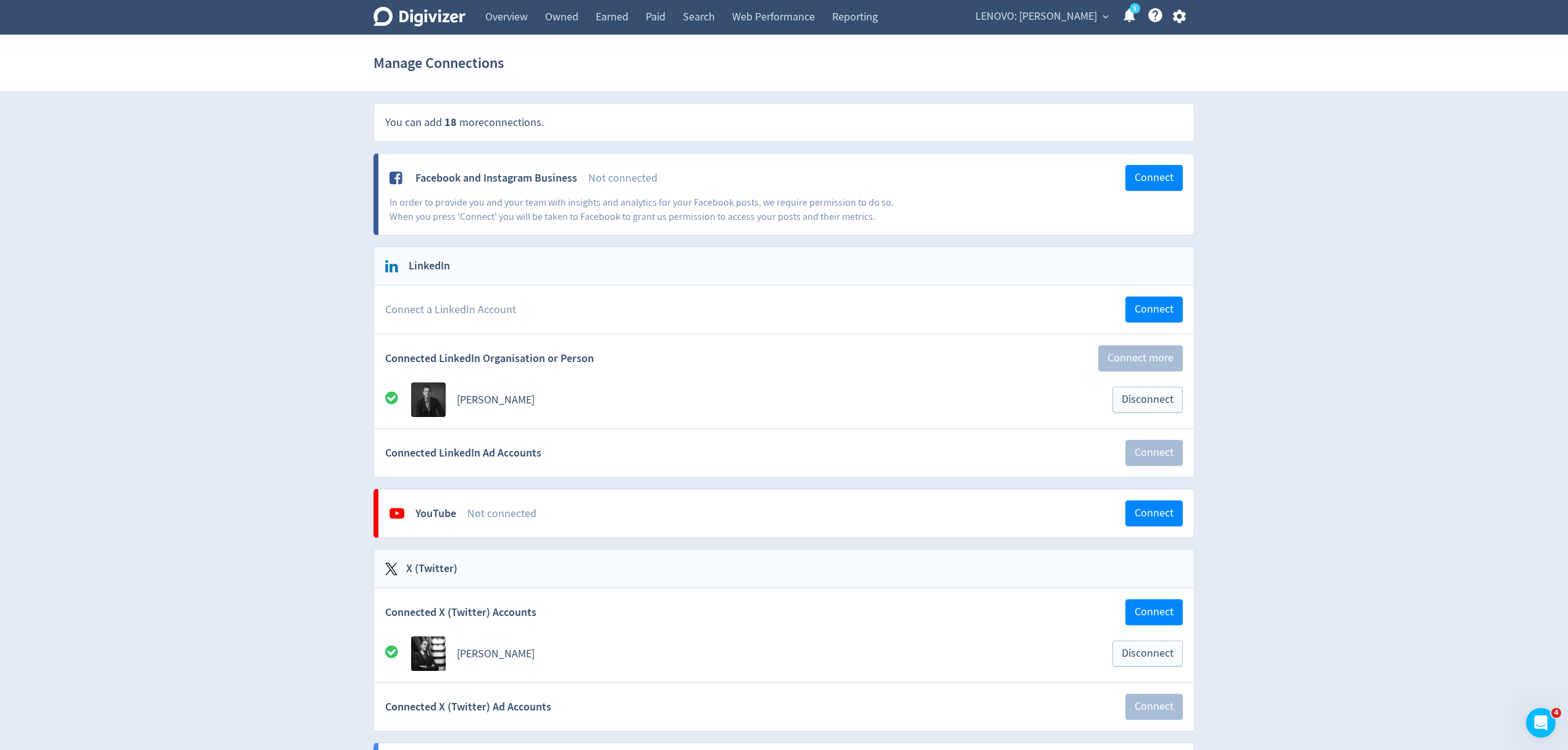
click at [1057, 18] on span "LENOVO: [PERSON_NAME]" at bounding box center [1036, 17] width 122 height 20
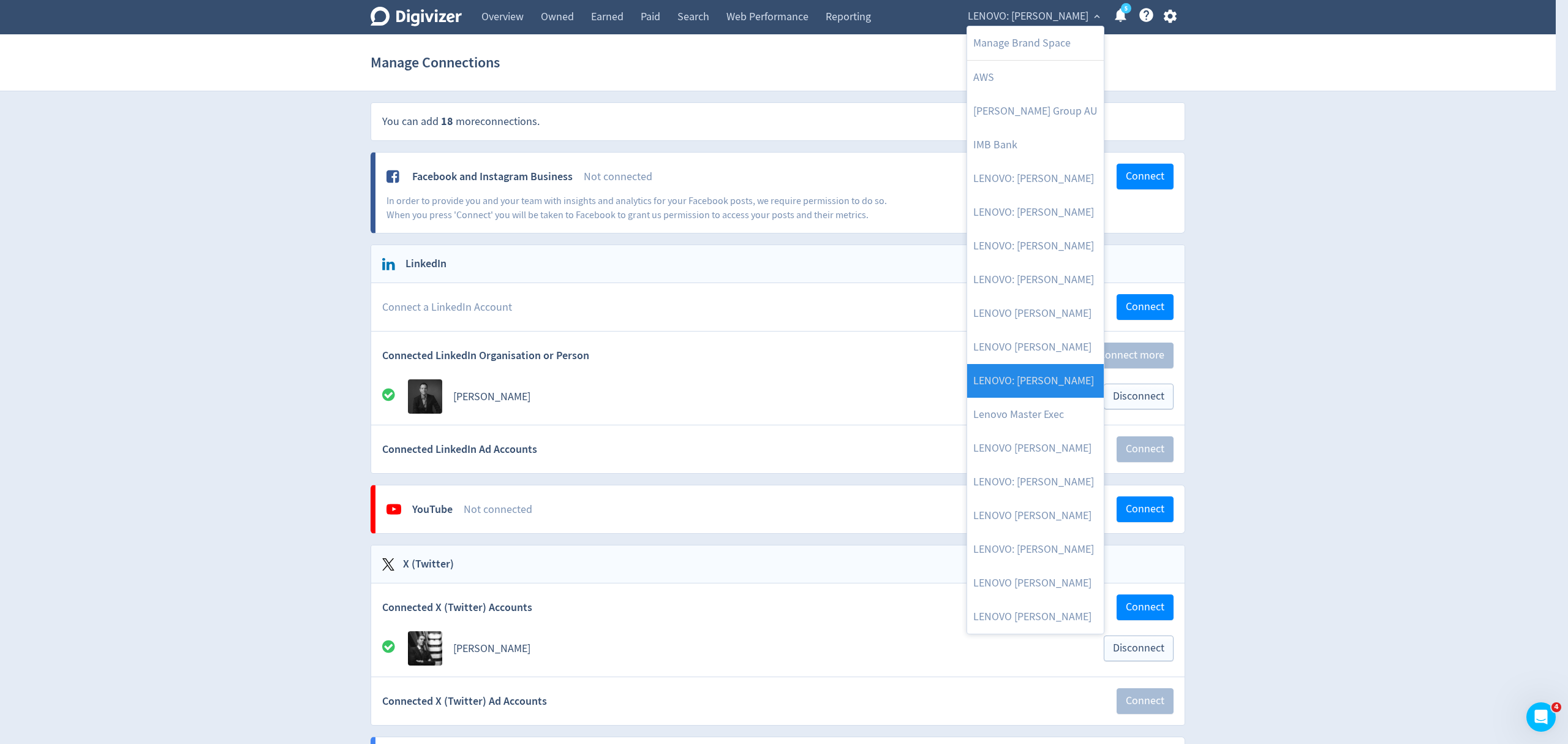
click at [1050, 382] on link "LENOVO: [PERSON_NAME]" at bounding box center [1035, 381] width 137 height 34
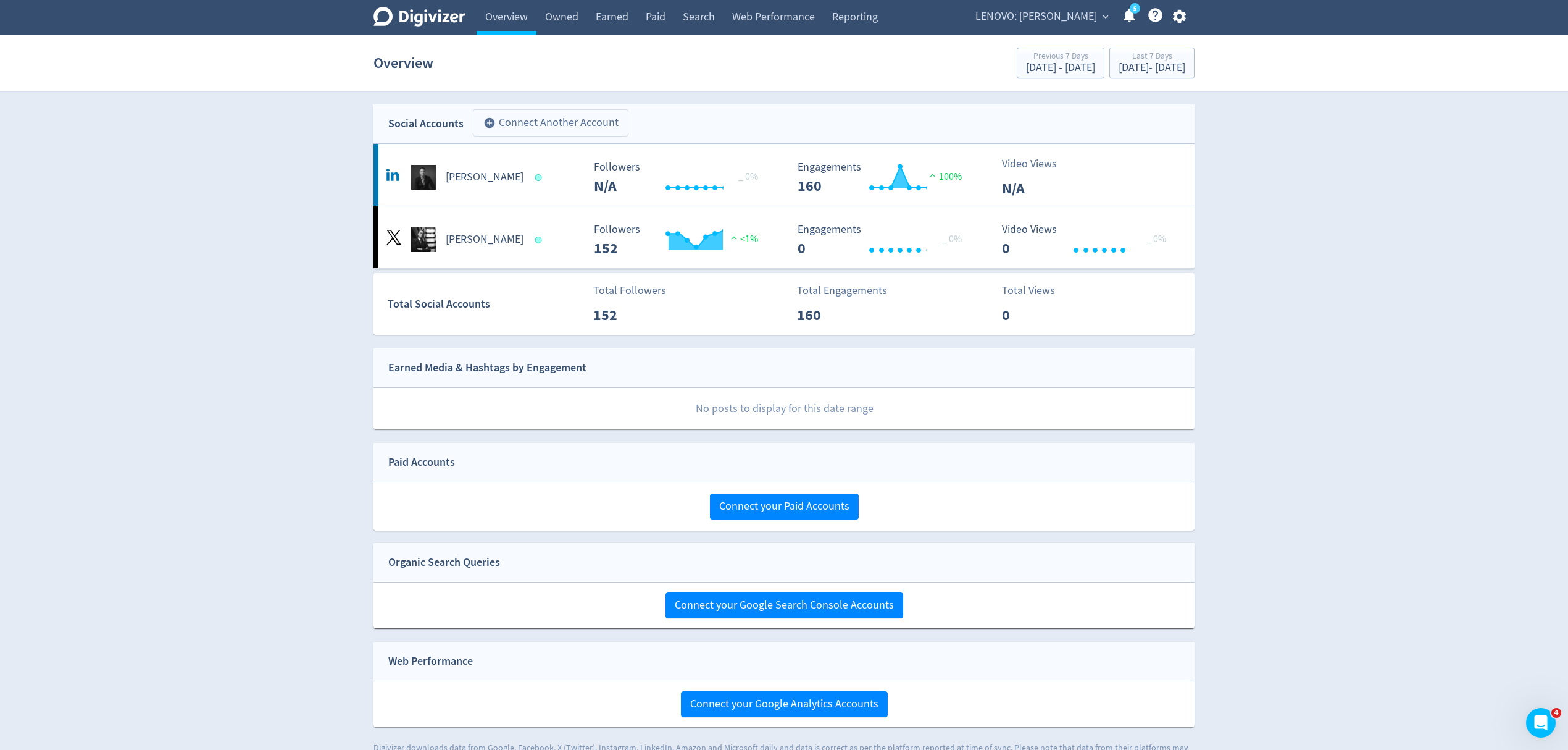
click at [510, 120] on button "add_circle Connect Another Account" at bounding box center [551, 123] width 155 height 28
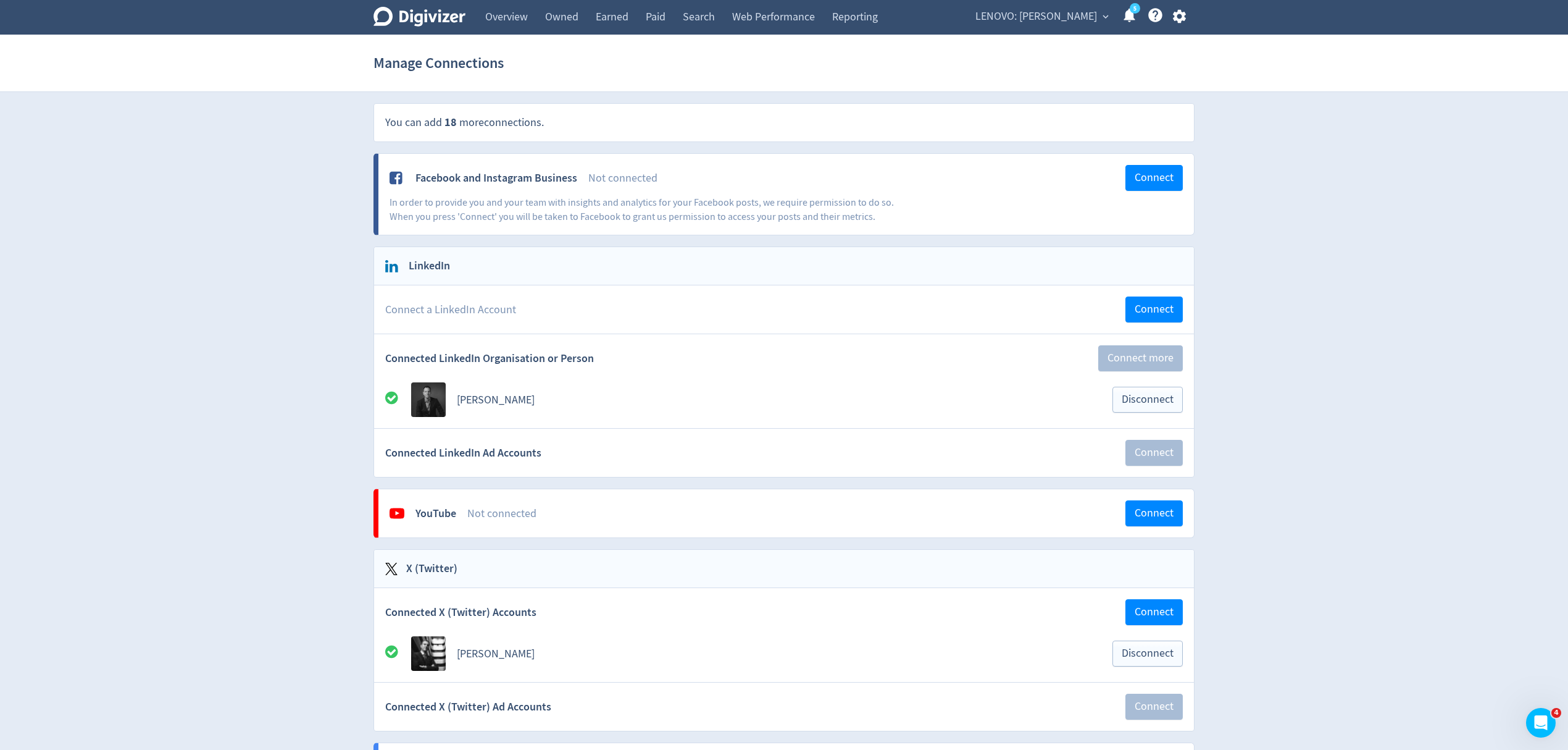
click at [1092, 18] on span "LENOVO: [PERSON_NAME]" at bounding box center [1036, 17] width 122 height 20
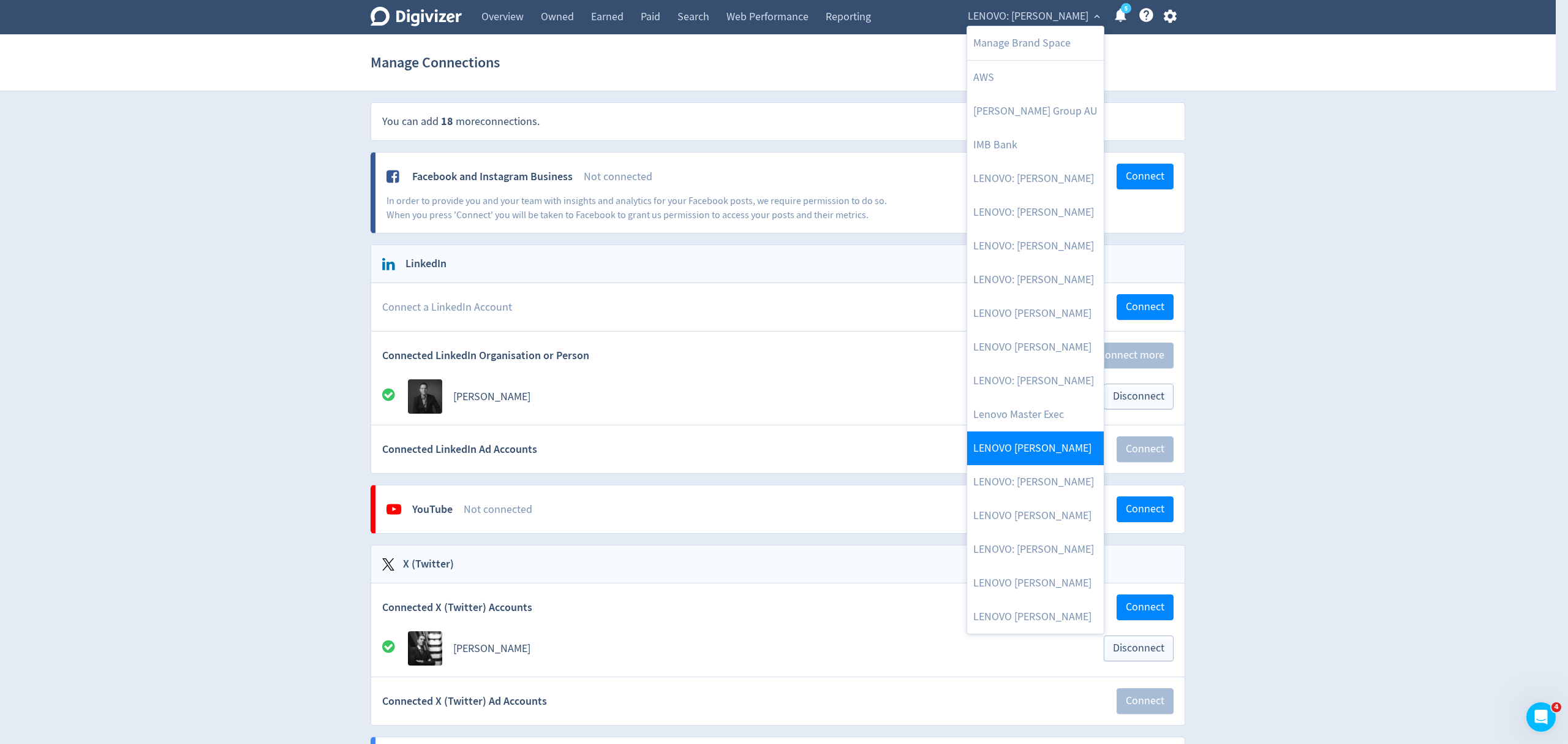
click at [1051, 452] on link "LENOVO [PERSON_NAME]" at bounding box center [1035, 448] width 137 height 34
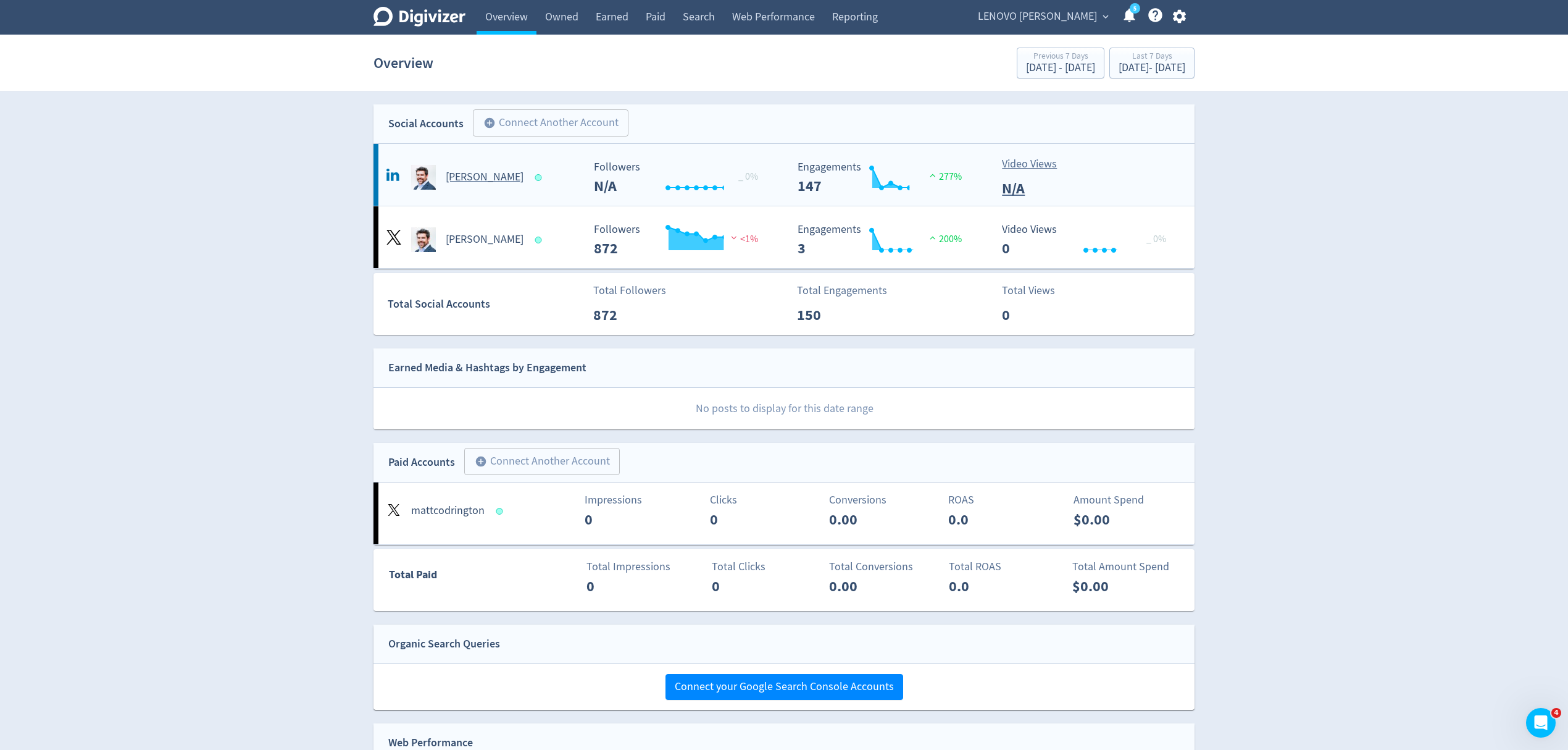
click at [529, 119] on button "add_circle Connect Another Account" at bounding box center [551, 123] width 155 height 28
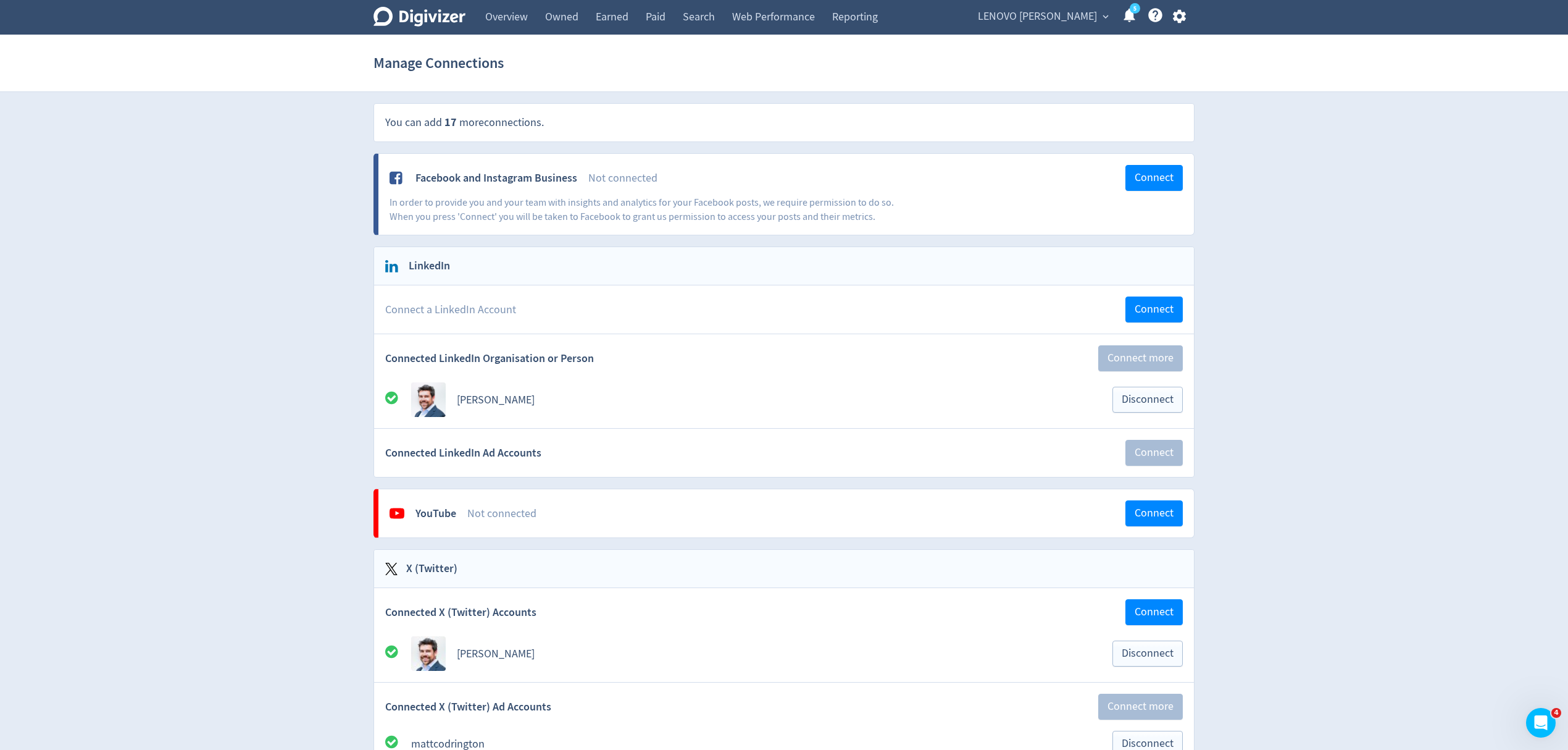
click at [1071, 11] on span "LENOVO [PERSON_NAME]" at bounding box center [1037, 17] width 120 height 20
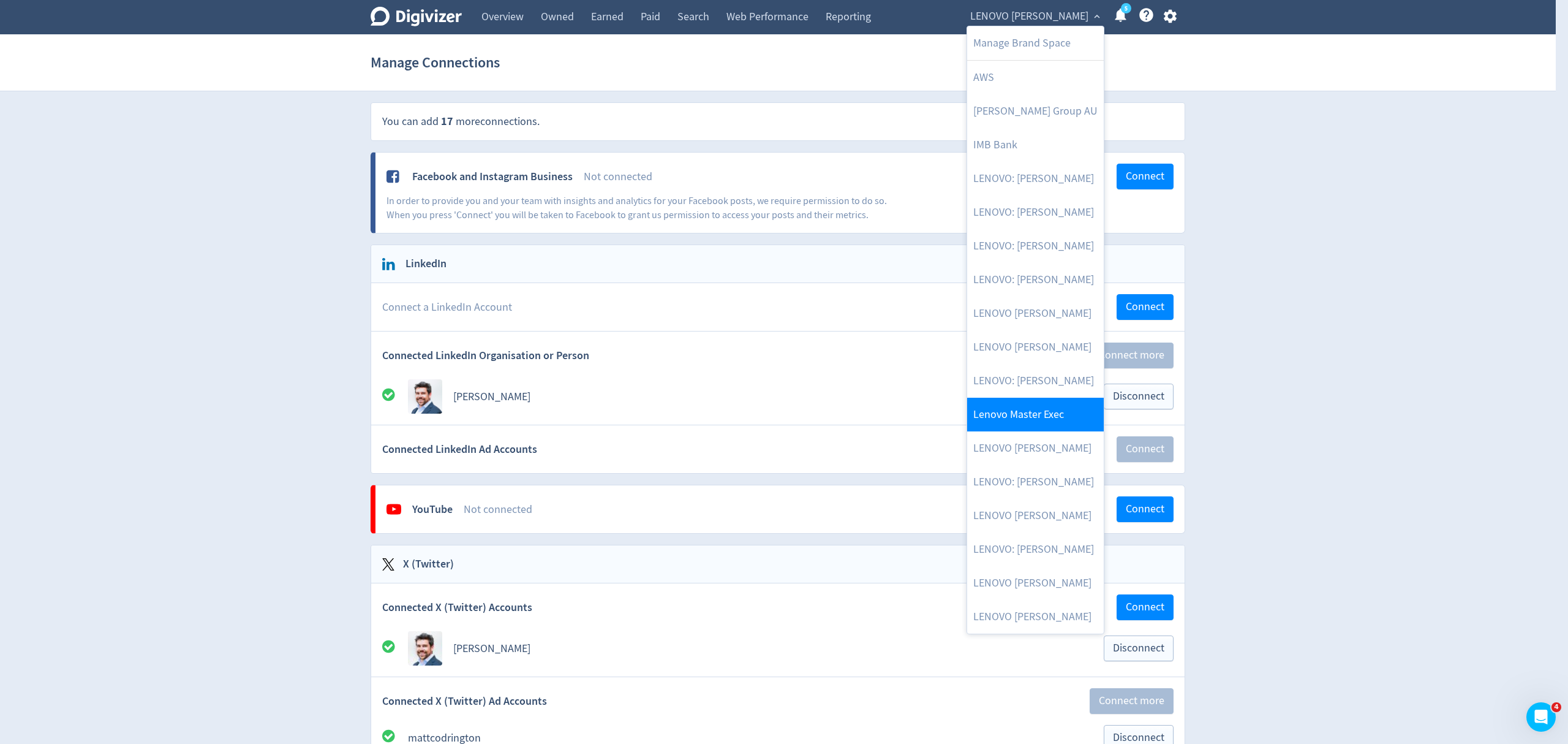
click at [1054, 403] on link "Lenovo Master Exec" at bounding box center [1035, 414] width 137 height 34
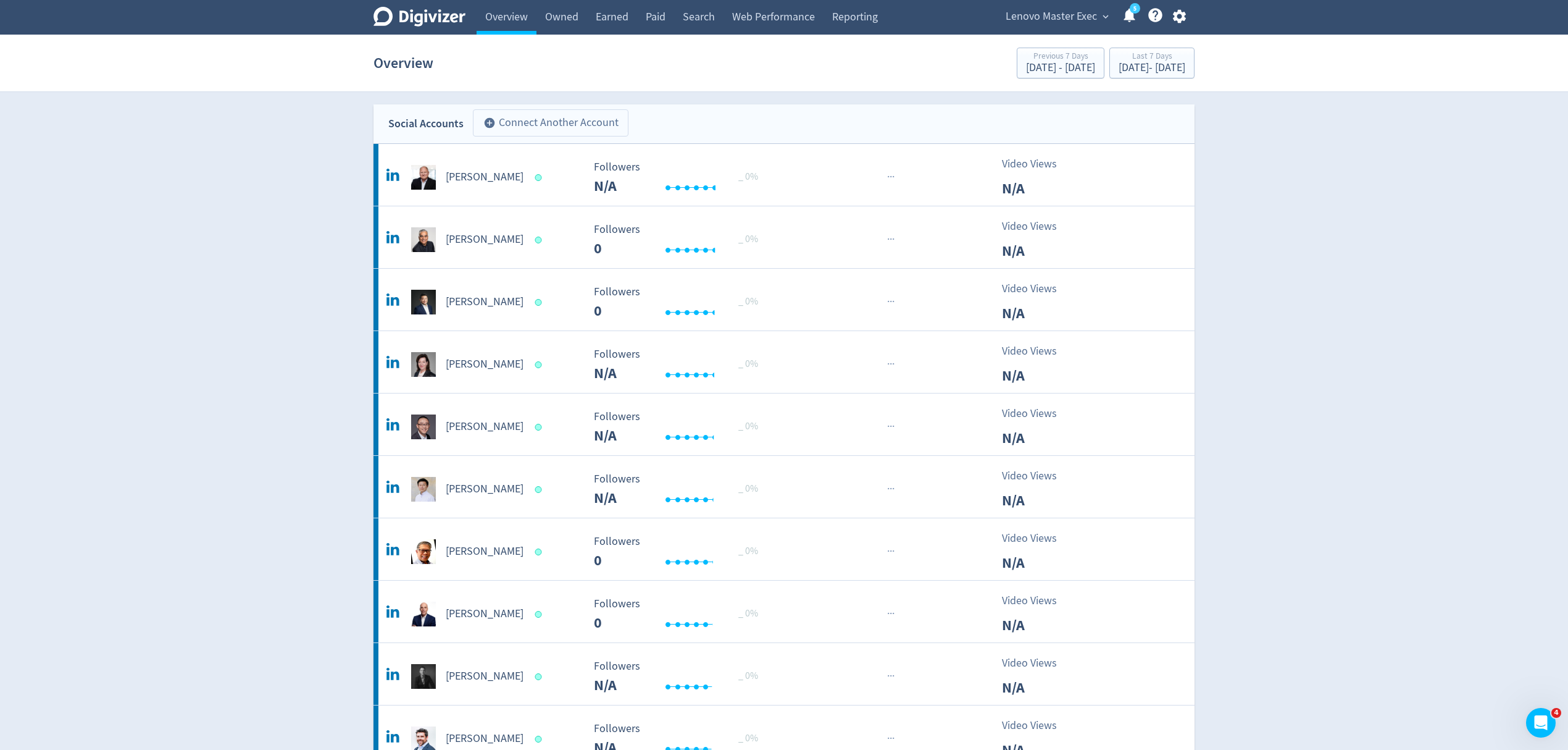
click at [531, 119] on button "add_circle Connect Another Account" at bounding box center [551, 123] width 155 height 28
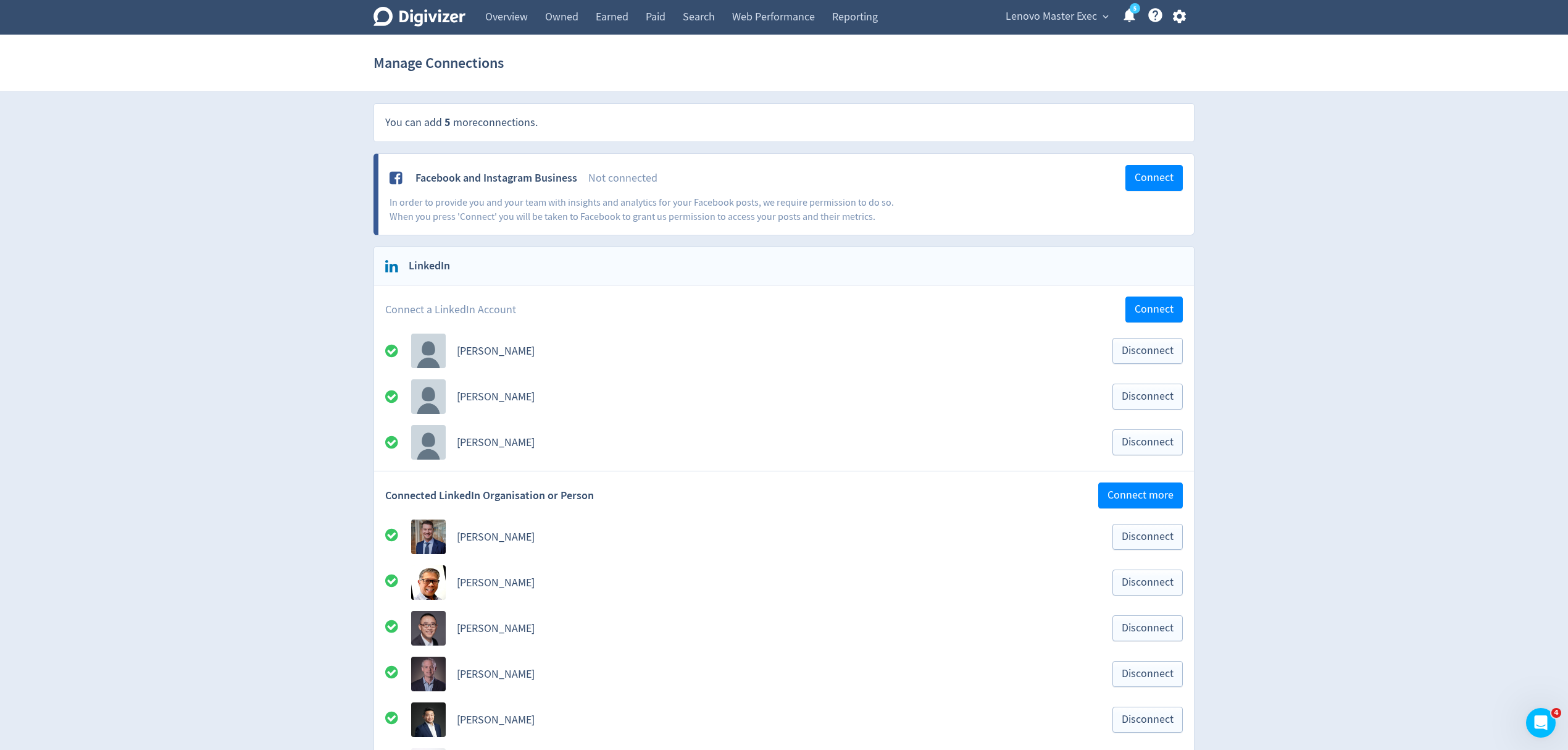
click at [1069, 18] on span "Lenovo Master Exec" at bounding box center [1051, 17] width 91 height 20
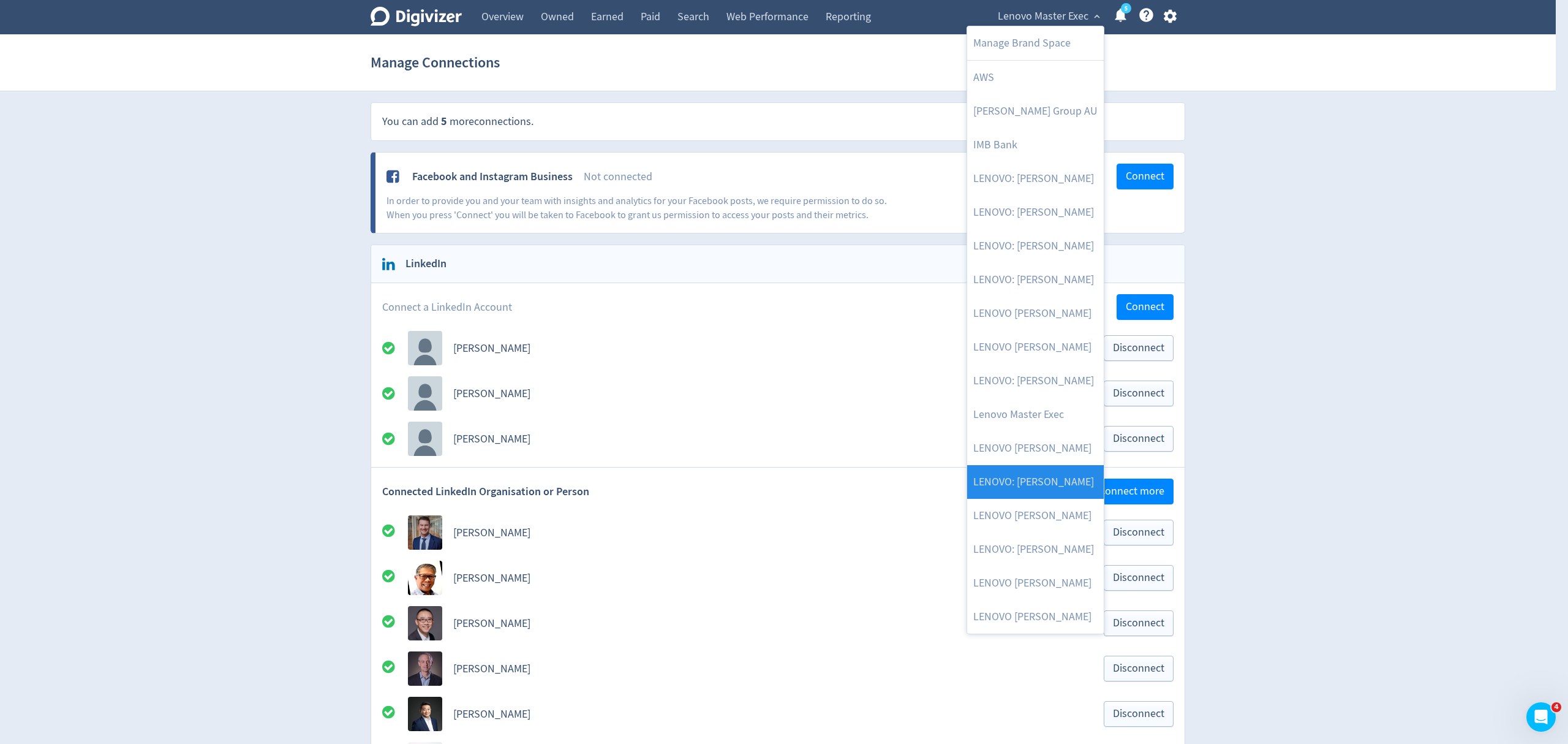
click at [1018, 485] on link "LENOVO: [PERSON_NAME]" at bounding box center [1035, 482] width 137 height 34
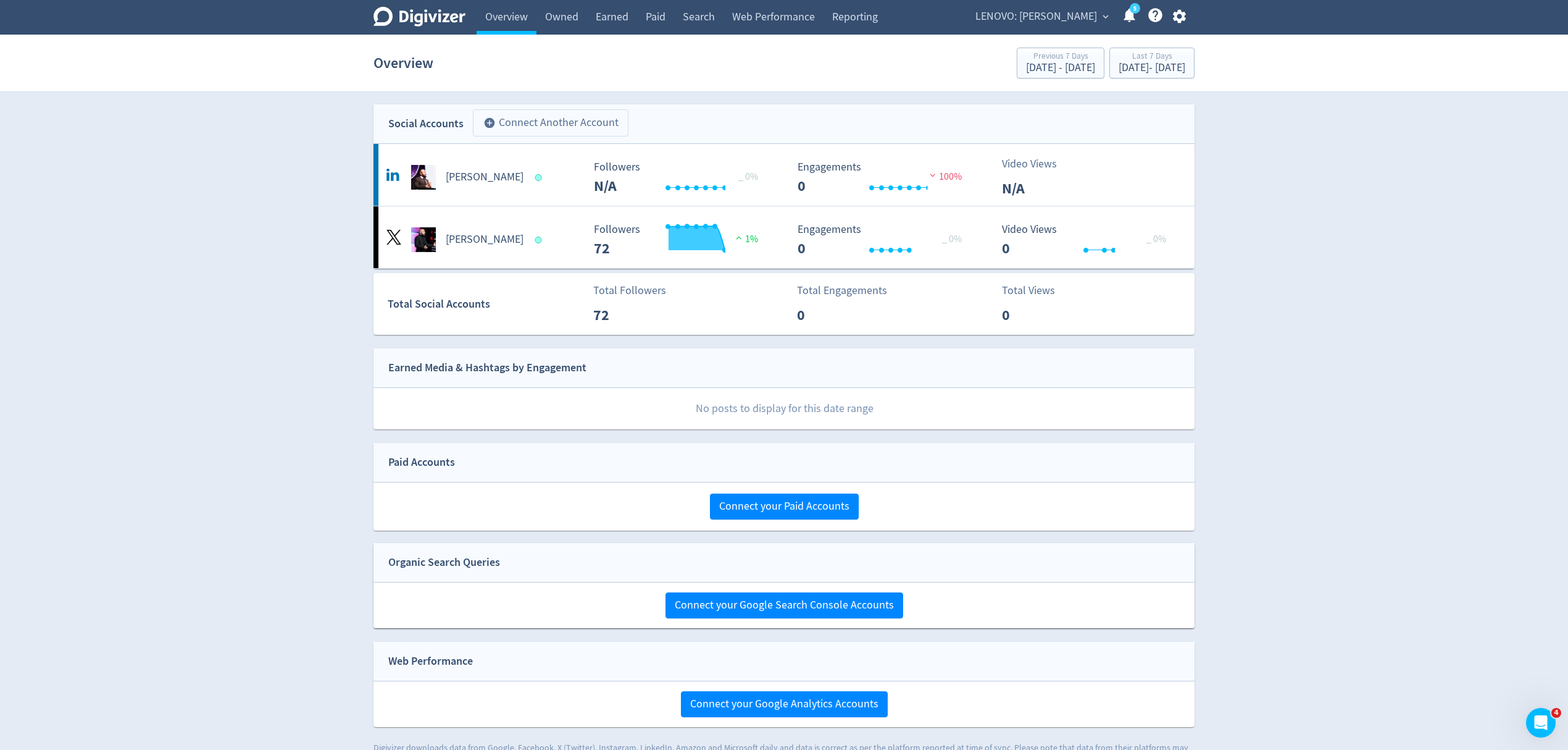
click at [581, 112] on button "add_circle Connect Another Account" at bounding box center [551, 123] width 155 height 28
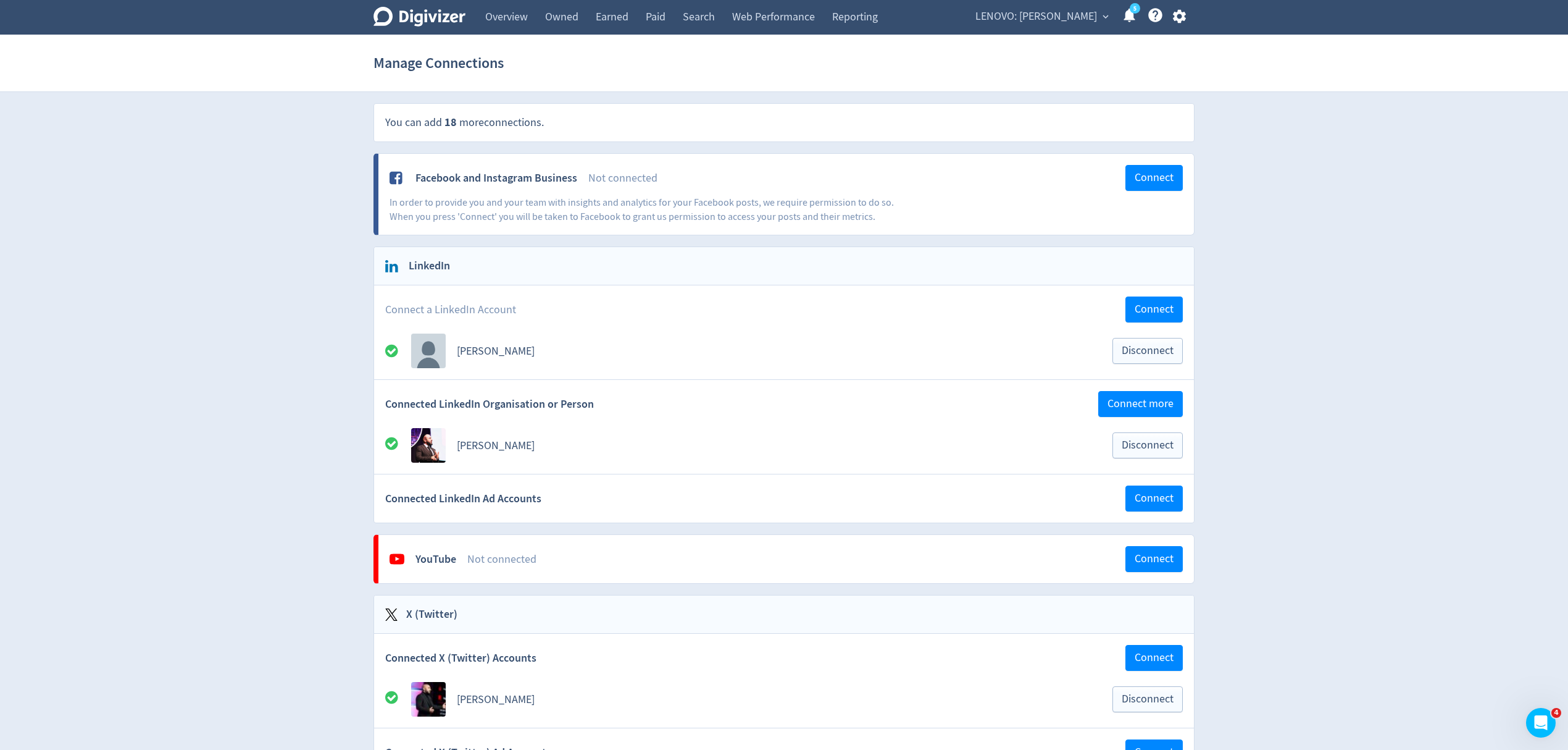
click at [1074, 18] on span "LENOVO: [PERSON_NAME]" at bounding box center [1036, 17] width 122 height 20
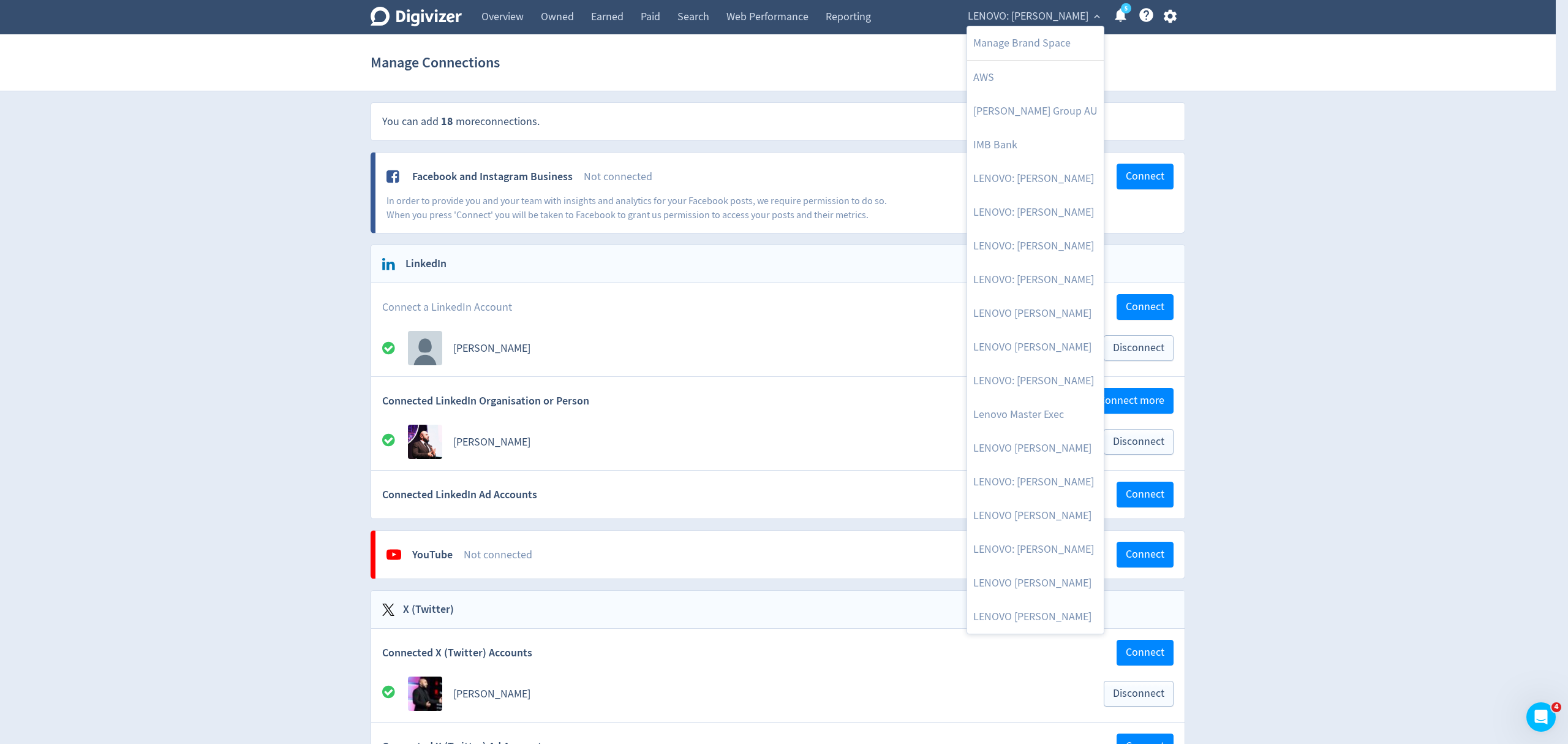
click at [1066, 20] on div at bounding box center [784, 372] width 1568 height 744
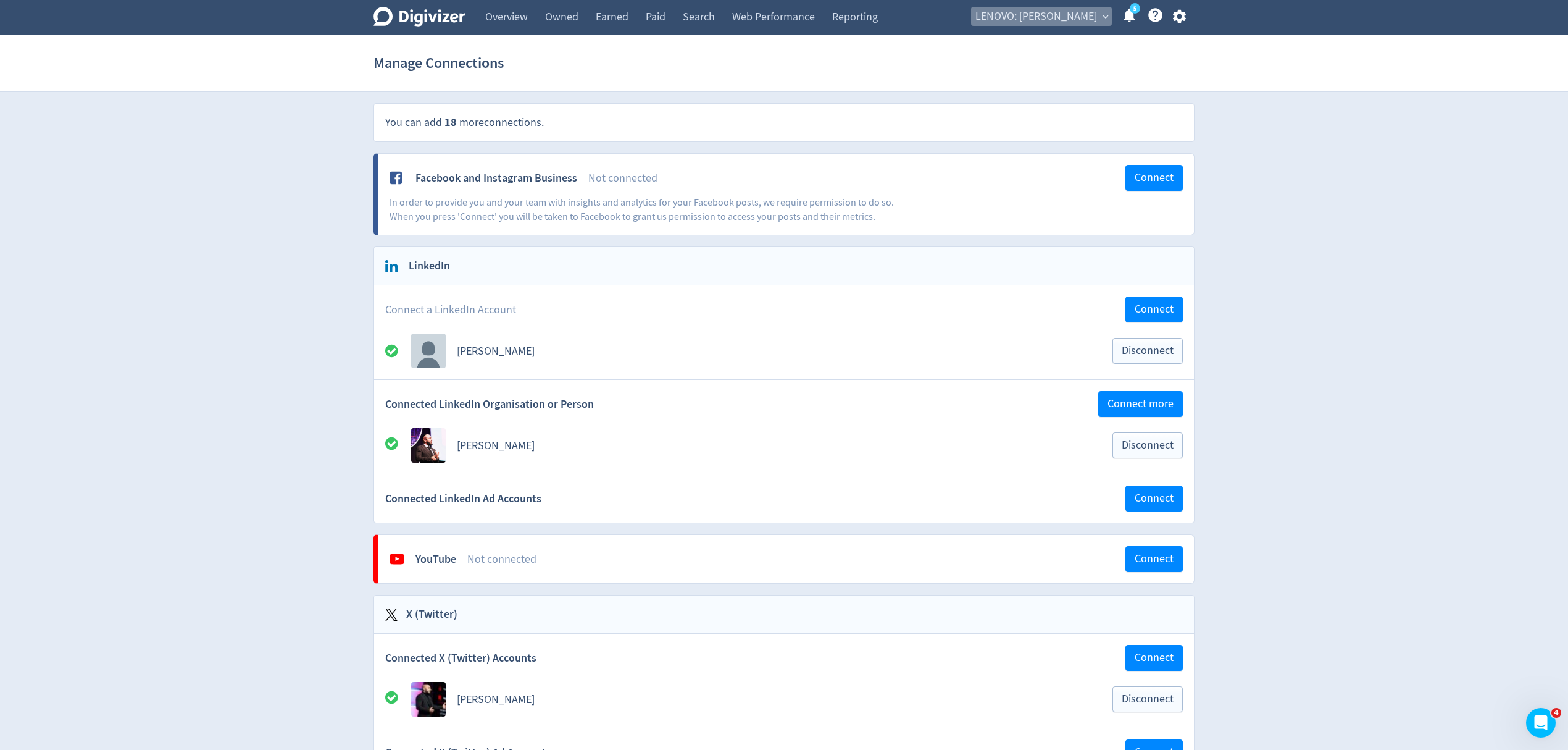
click at [1075, 20] on span "LENOVO: [PERSON_NAME]" at bounding box center [1036, 17] width 122 height 20
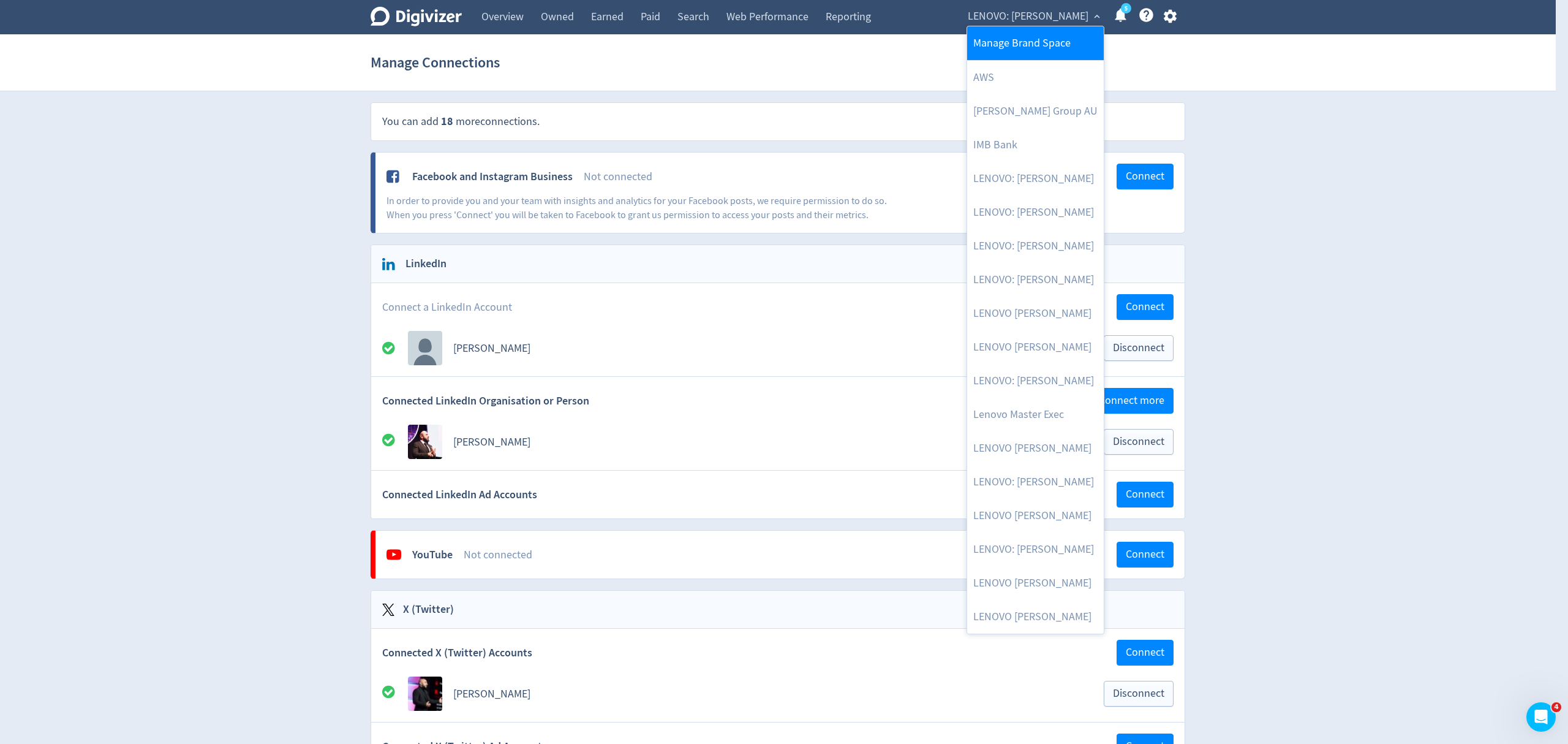
click at [1045, 48] on link "Manage Brand Space" at bounding box center [1035, 43] width 137 height 34
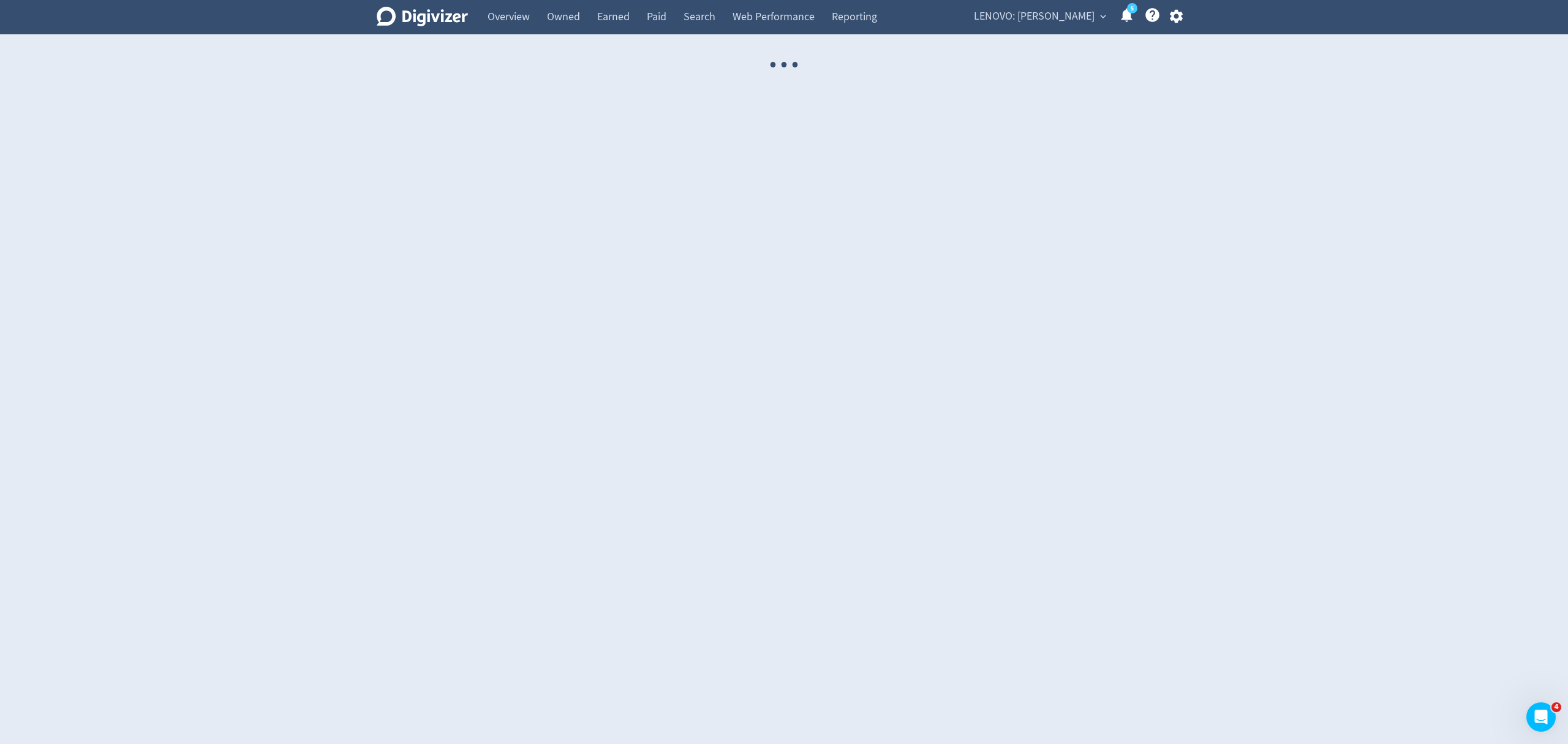
select select "USER"
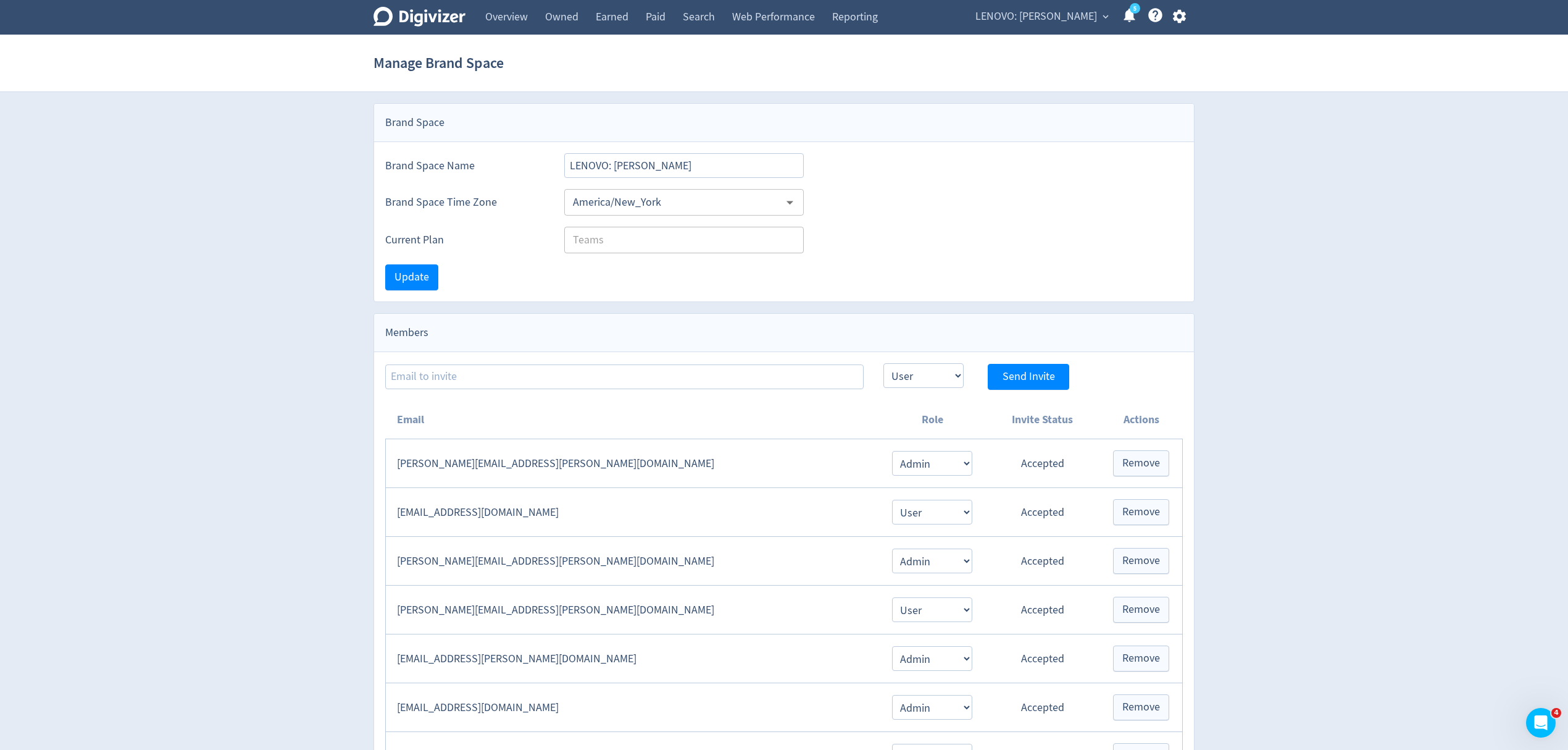
click at [1048, 13] on span "LENOVO: [PERSON_NAME]" at bounding box center [1036, 17] width 122 height 20
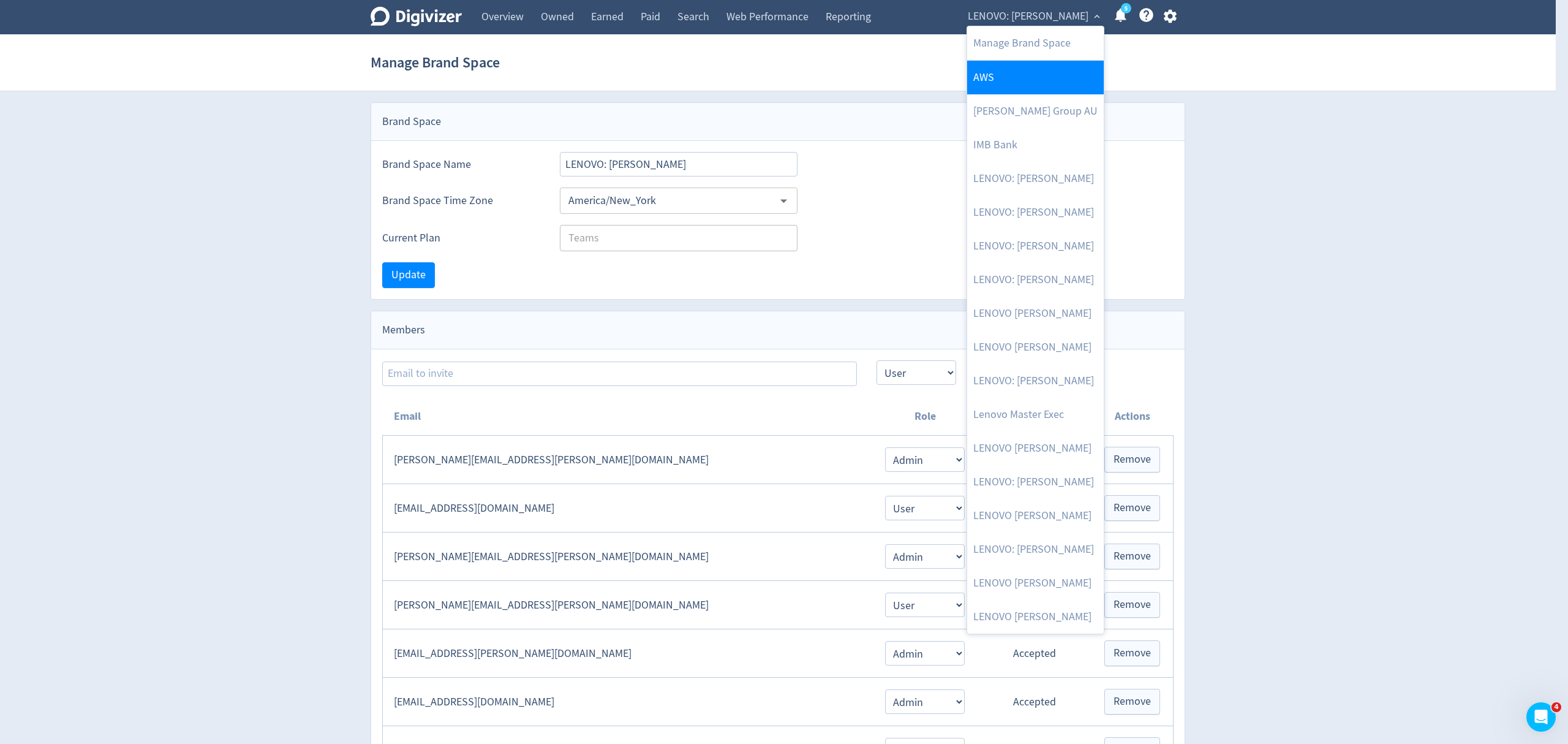
click at [1041, 85] on link "AWS" at bounding box center [1035, 77] width 137 height 34
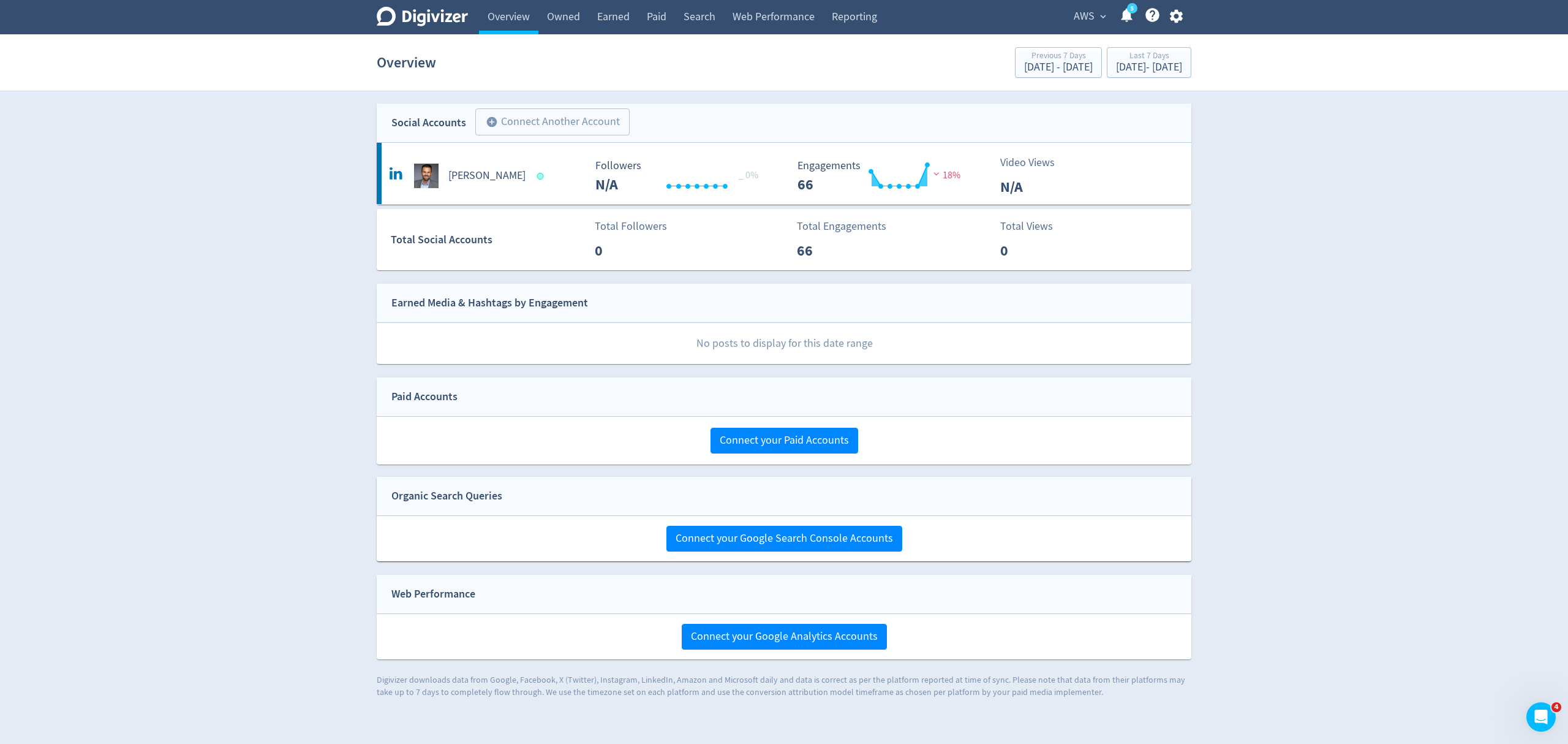
click at [1098, 17] on span "expand_more" at bounding box center [1103, 16] width 11 height 11
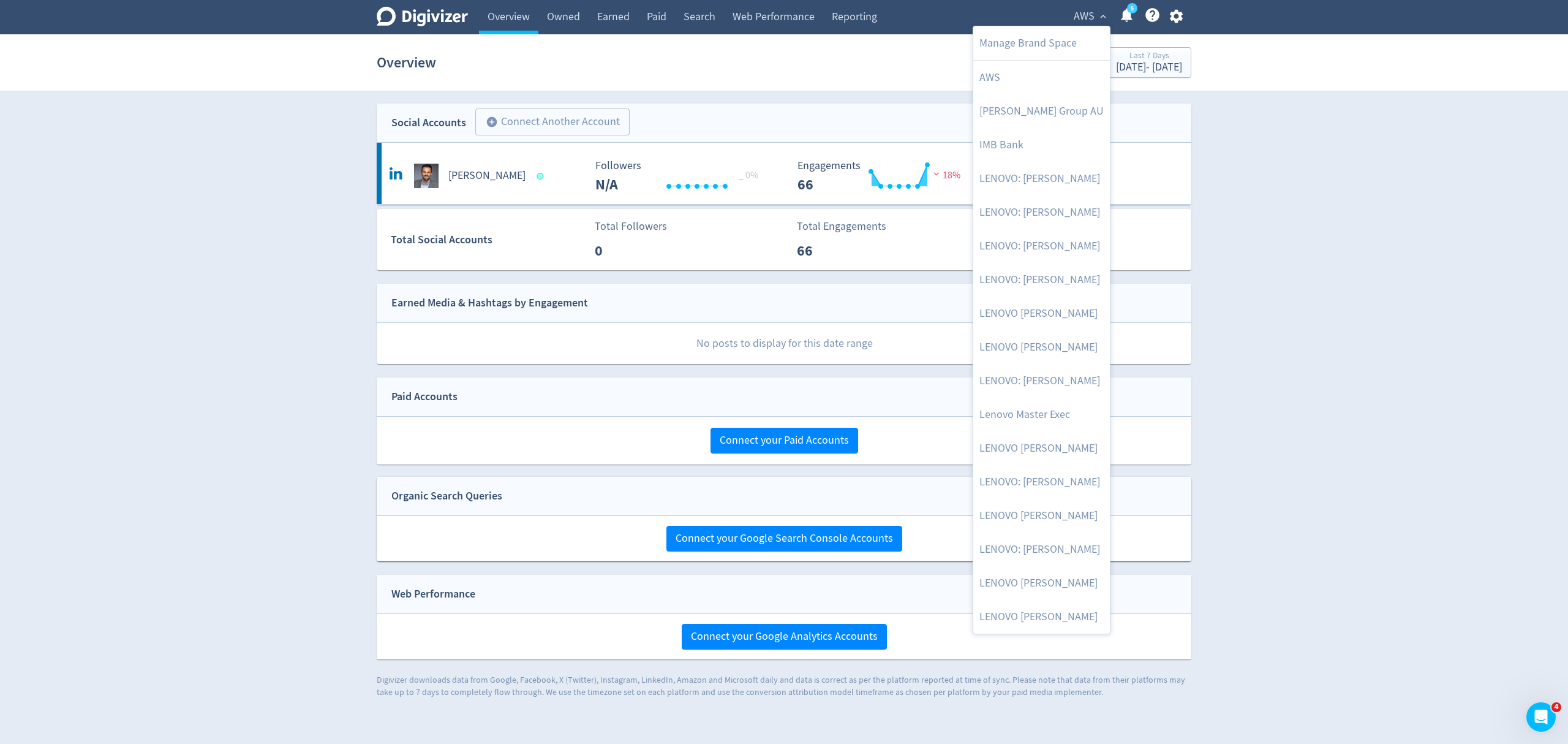
click at [1174, 15] on div at bounding box center [784, 372] width 1568 height 744
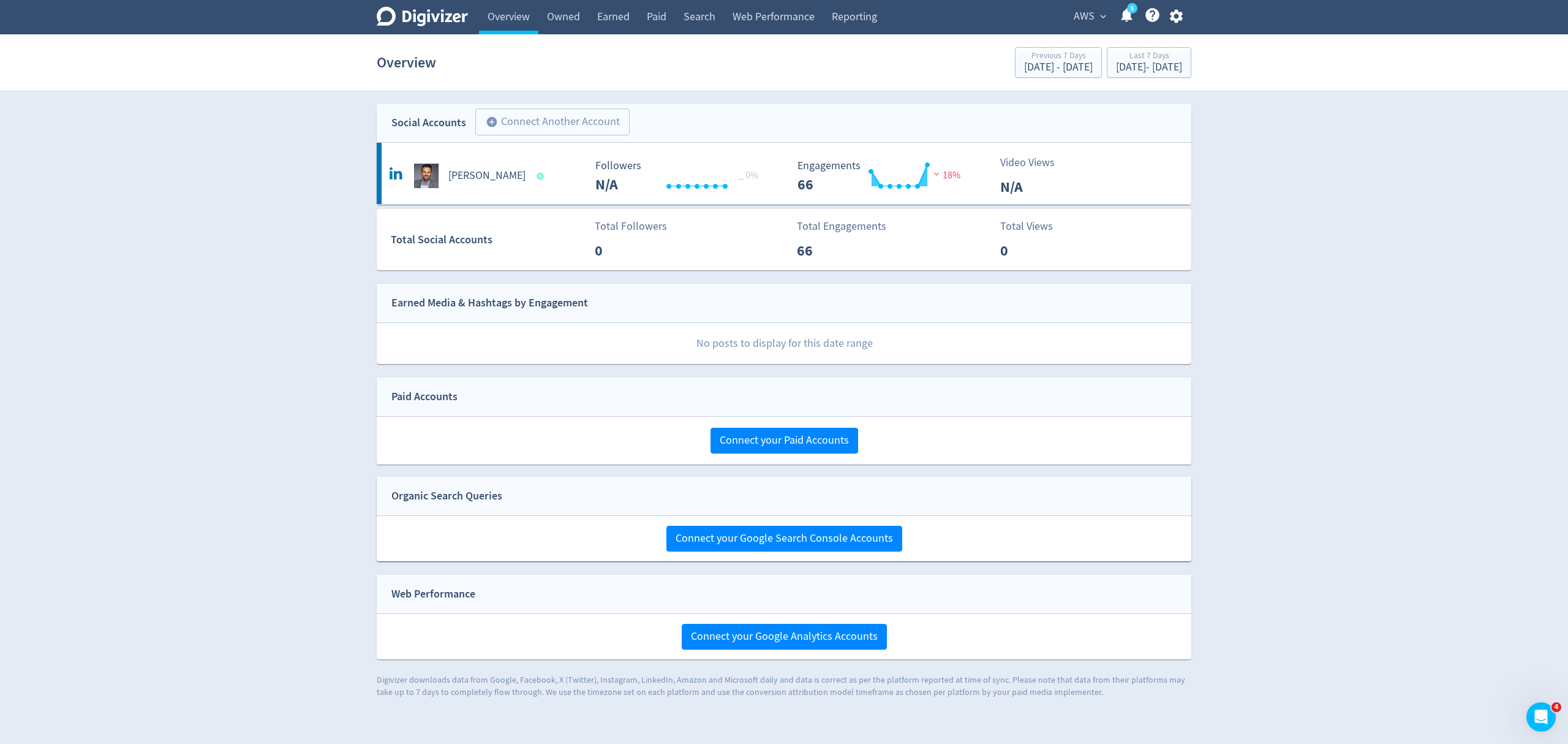
click at [1174, 15] on body "Digivizer Logo [PERSON_NAME] Logo Overview Owned Earned Paid Search Web Perform…" at bounding box center [784, 348] width 1568 height 698
click at [1174, 15] on icon "button" at bounding box center [1177, 17] width 17 height 17
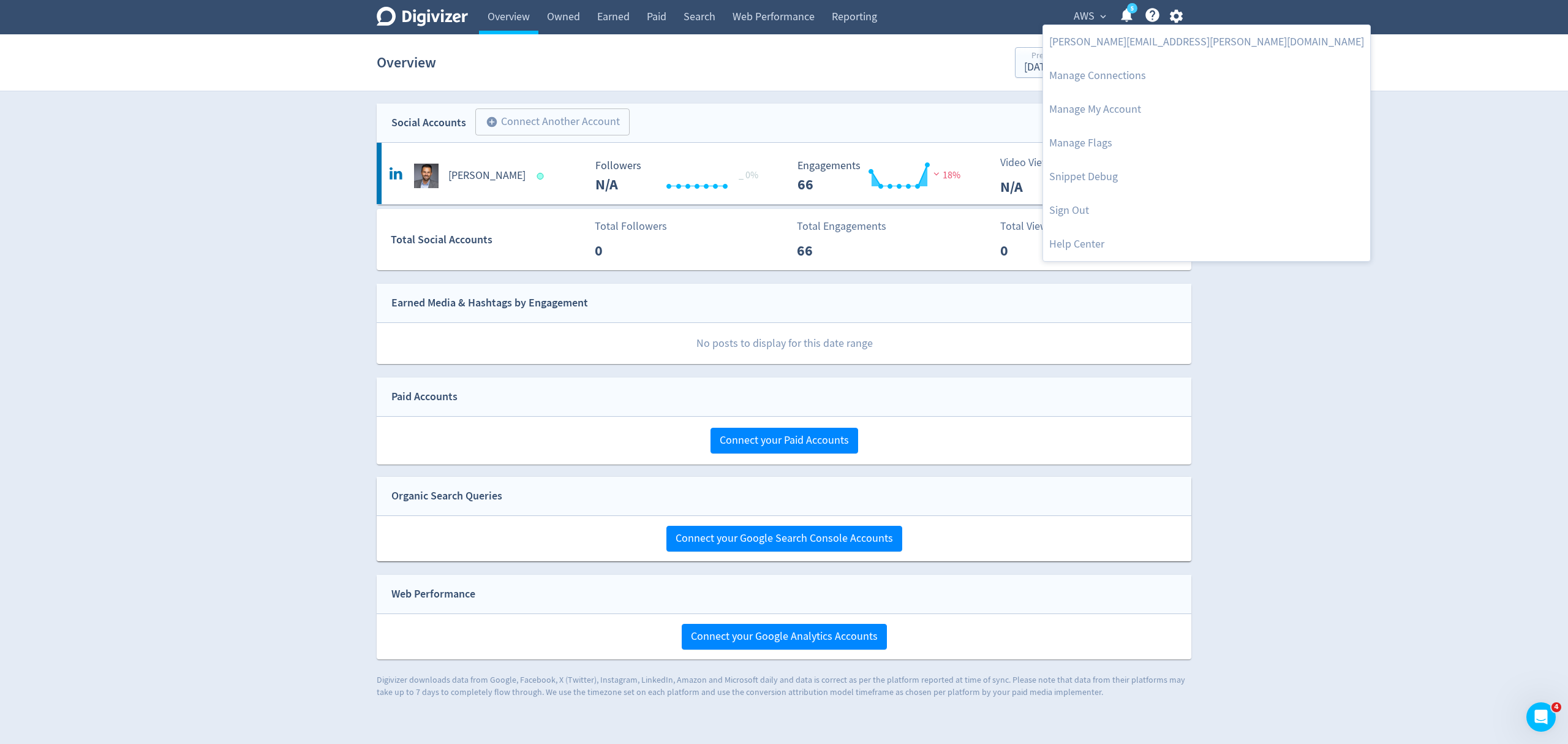
drag, startPoint x: 1089, startPoint y: 211, endPoint x: 923, endPoint y: 660, distance: 478.7
click at [1089, 211] on link "Sign Out" at bounding box center [1206, 210] width 327 height 34
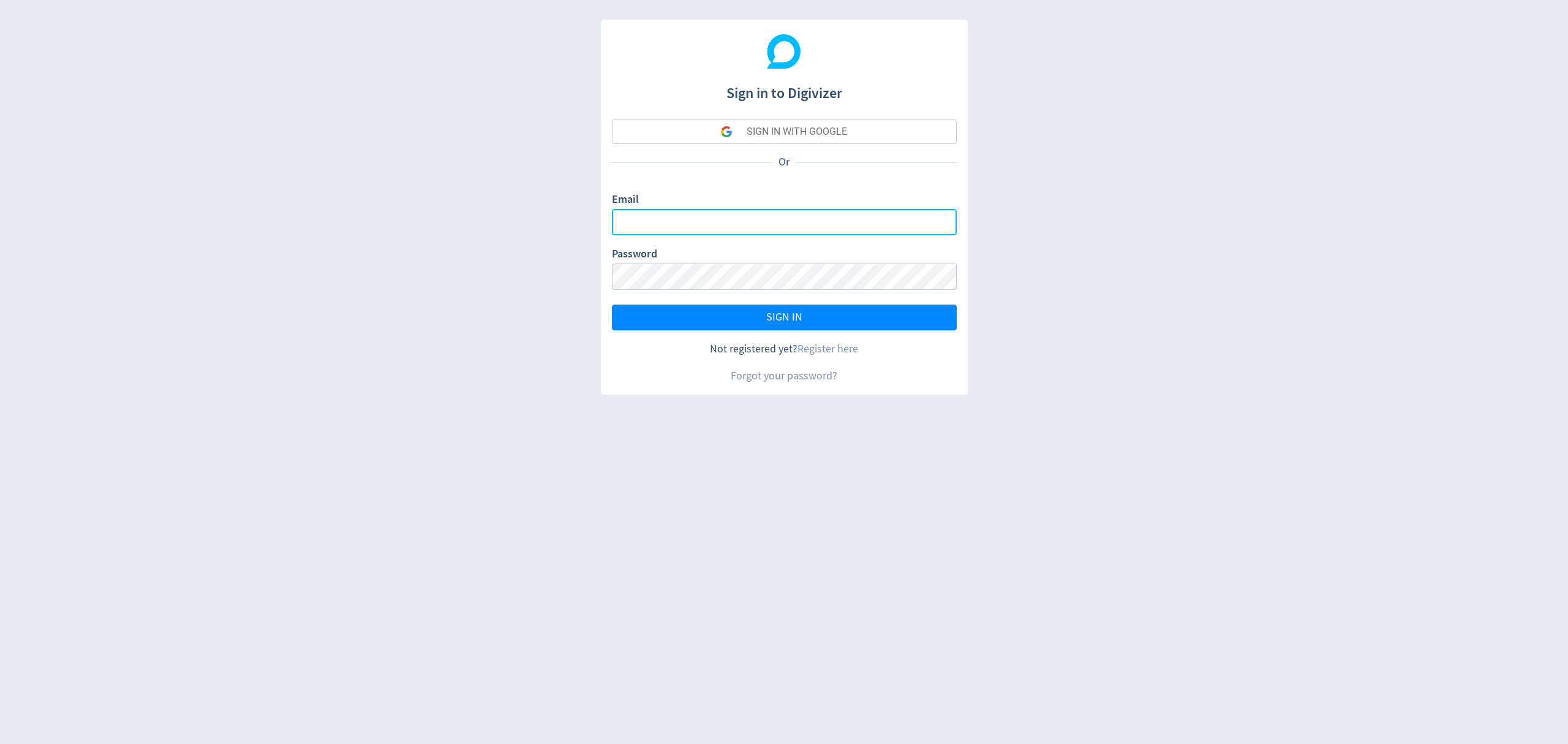
type input "[EMAIL_ADDRESS][PERSON_NAME][DOMAIN_NAME]"
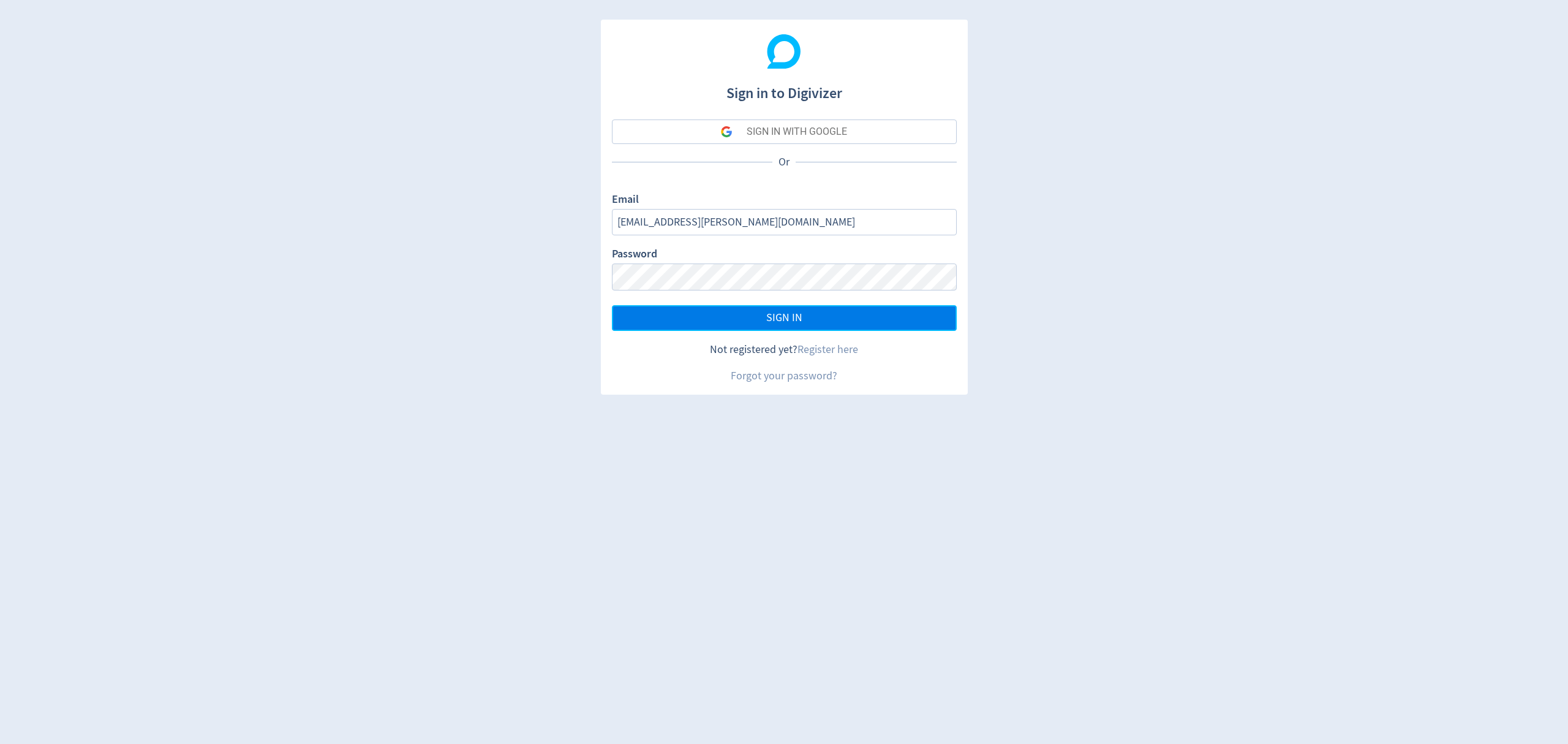
click at [850, 309] on button "SIGN IN" at bounding box center [784, 318] width 345 height 26
